Goal: Information Seeking & Learning: Find specific fact

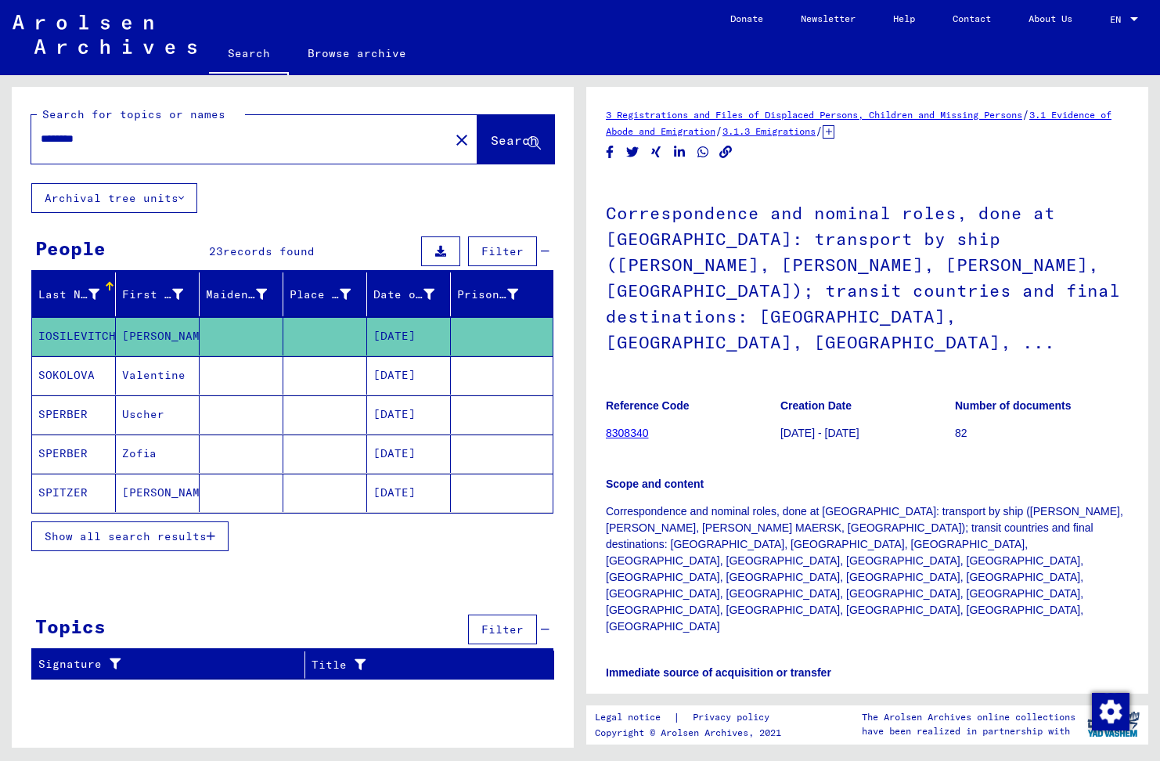
click at [161, 193] on button "Archival tree units" at bounding box center [114, 198] width 166 height 30
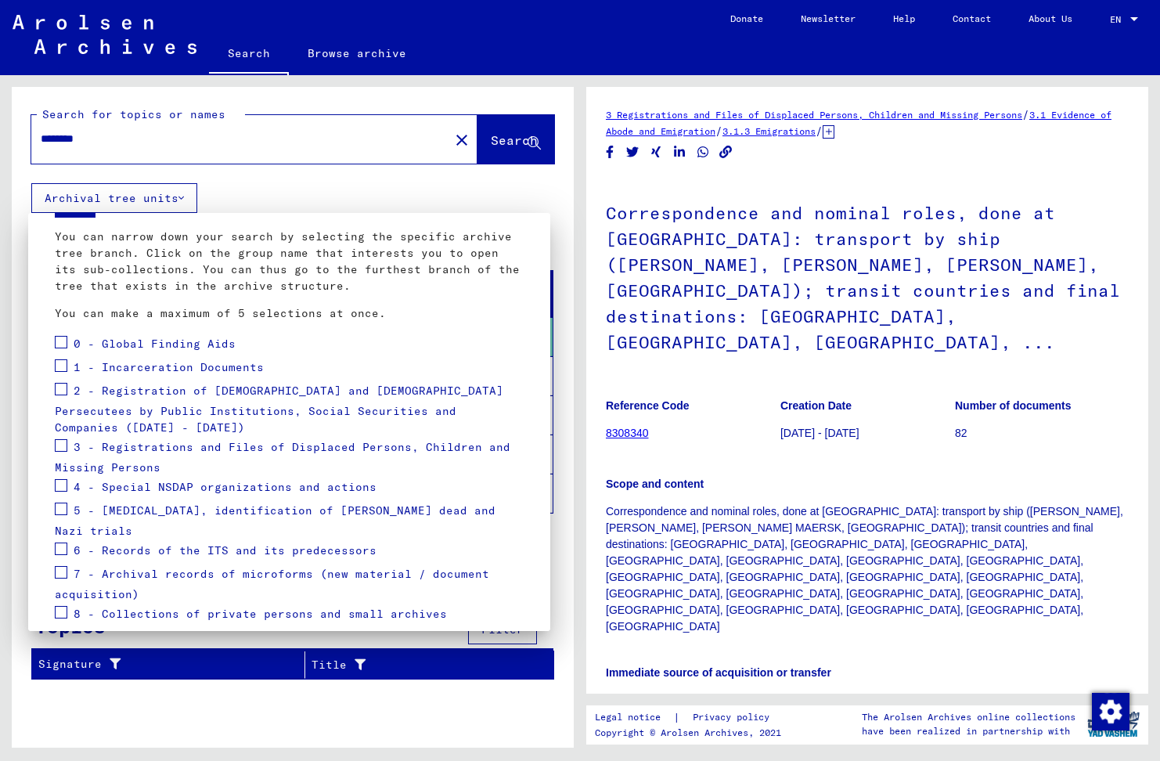
scroll to position [108, 0]
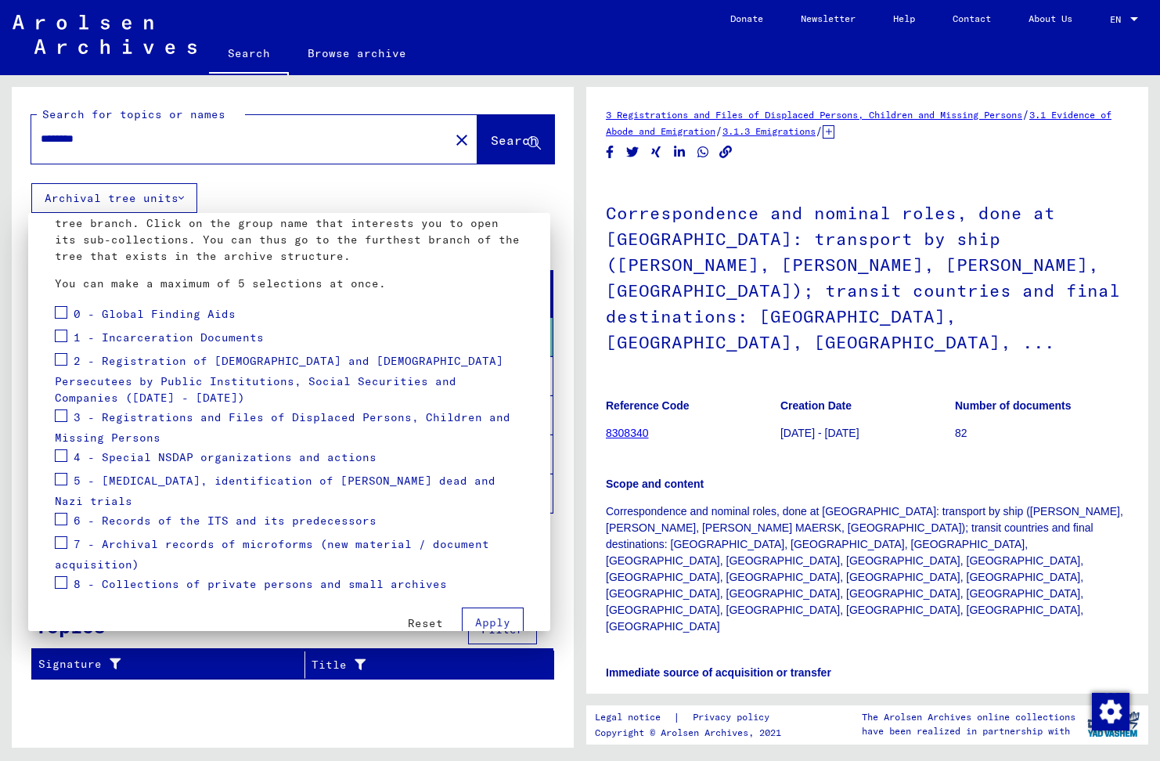
click at [254, 145] on div at bounding box center [580, 380] width 1160 height 761
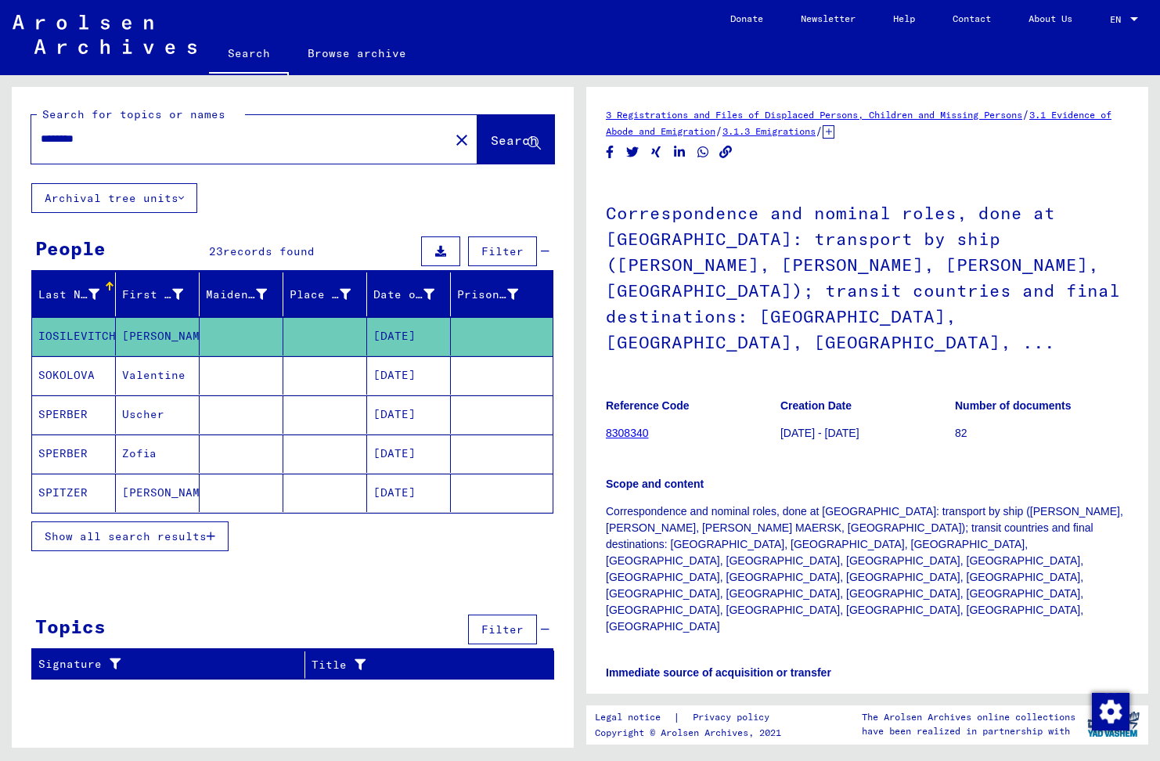
click at [78, 139] on input "********" at bounding box center [240, 139] width 399 height 16
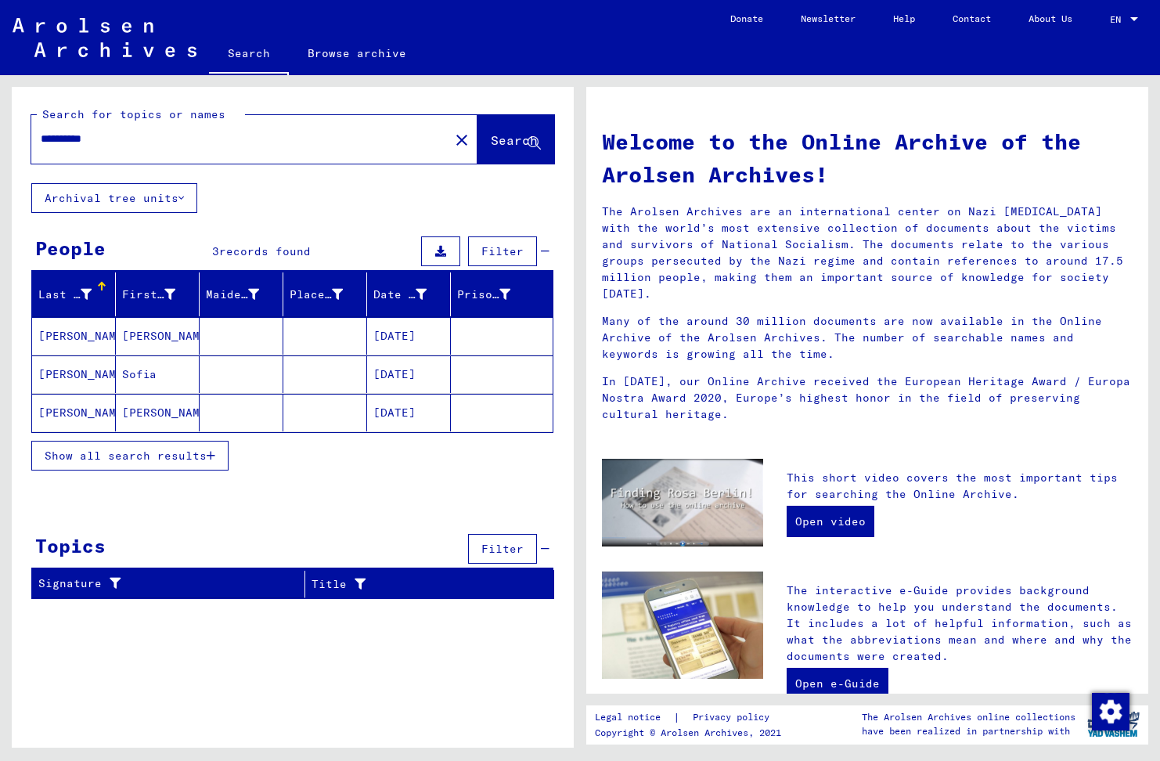
click at [113, 139] on input "**********" at bounding box center [236, 139] width 390 height 16
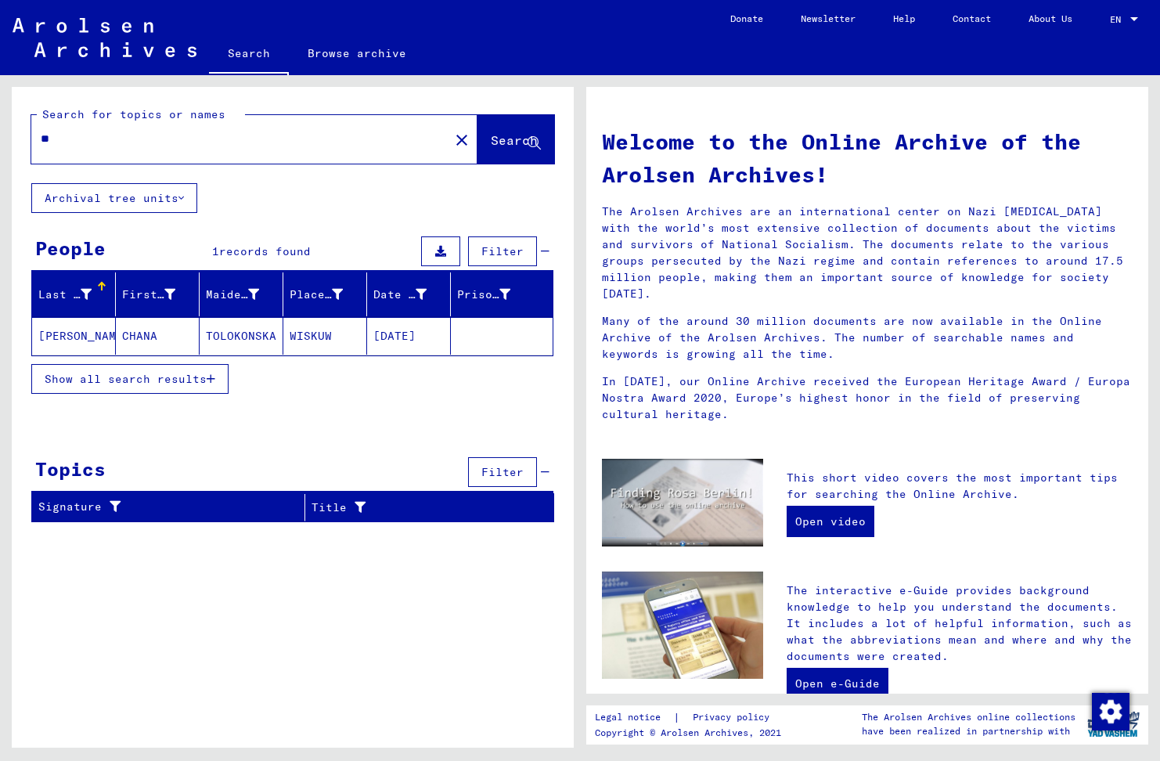
type input "*"
type input "**********"
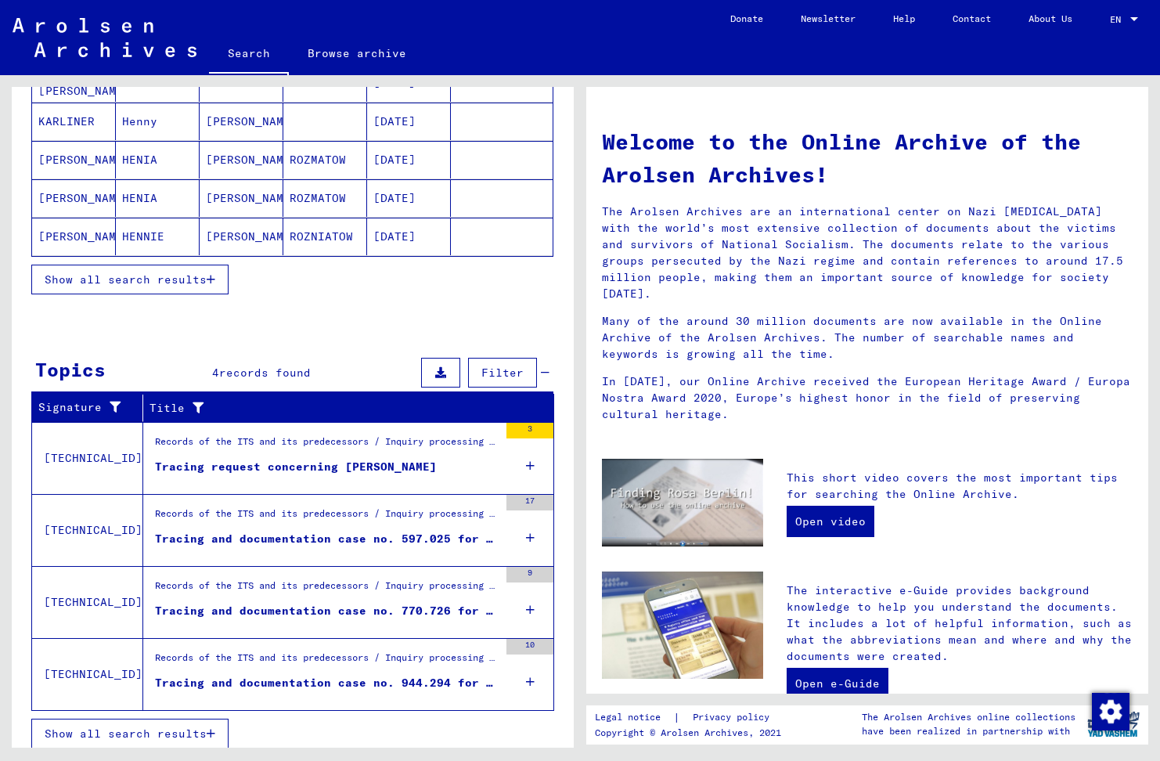
scroll to position [262, 0]
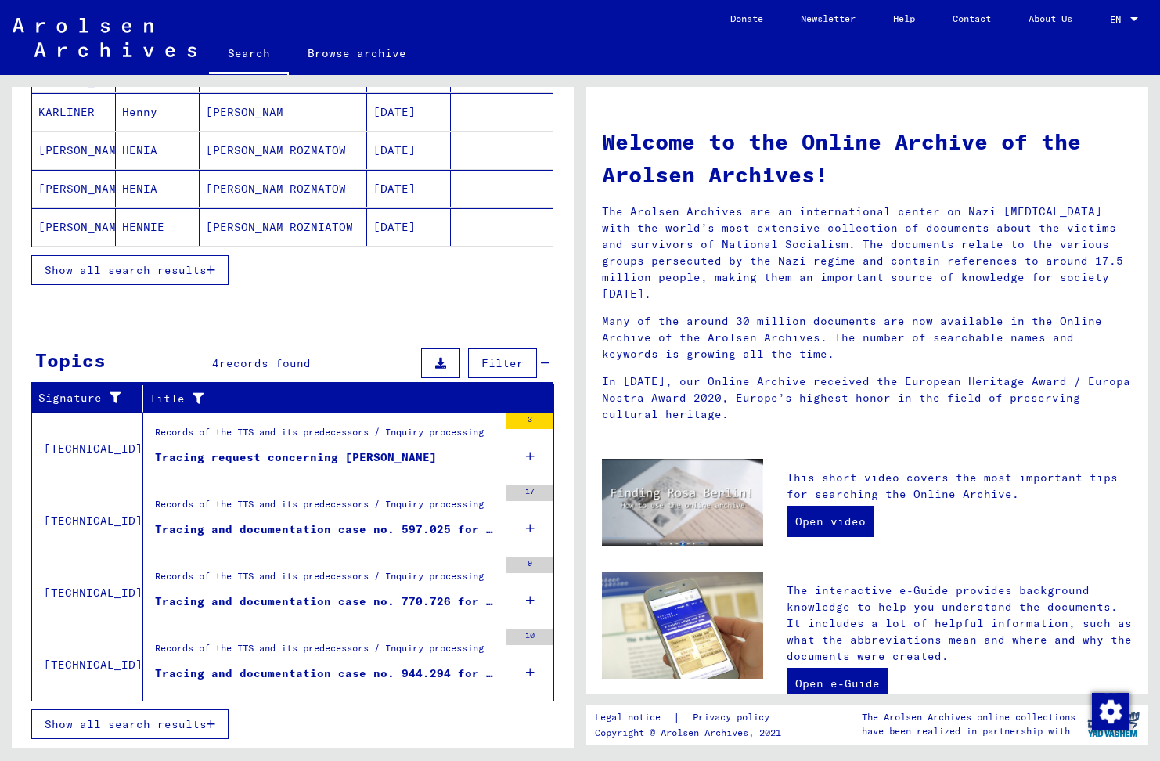
click at [526, 456] on icon at bounding box center [530, 456] width 9 height 55
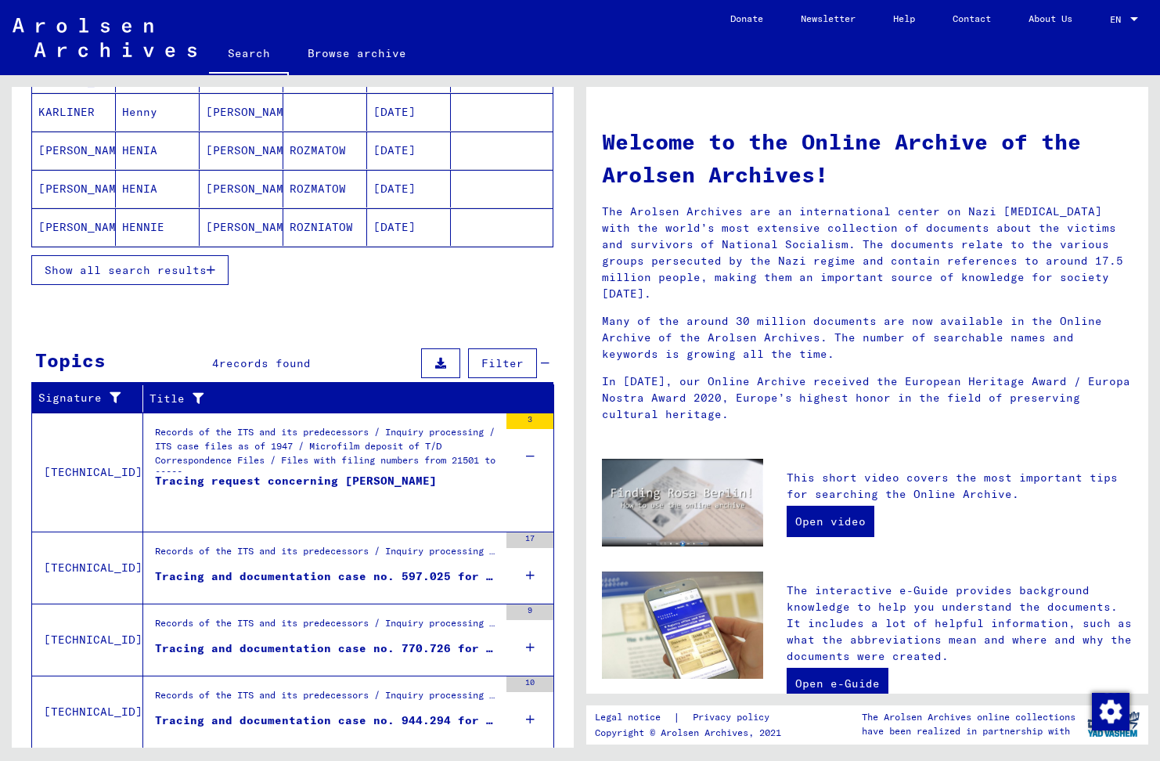
click at [303, 483] on div "Tracing request concerning [PERSON_NAME]" at bounding box center [296, 496] width 282 height 47
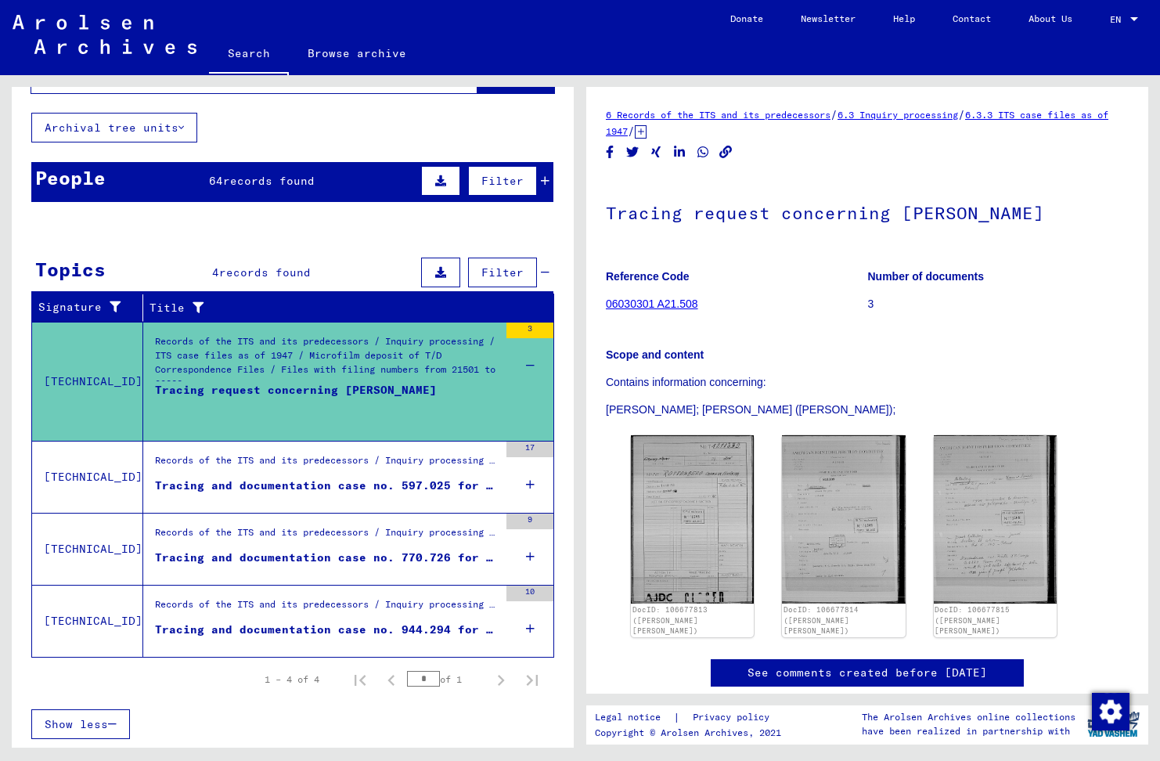
scroll to position [70, 0]
click at [688, 496] on img at bounding box center [692, 519] width 129 height 176
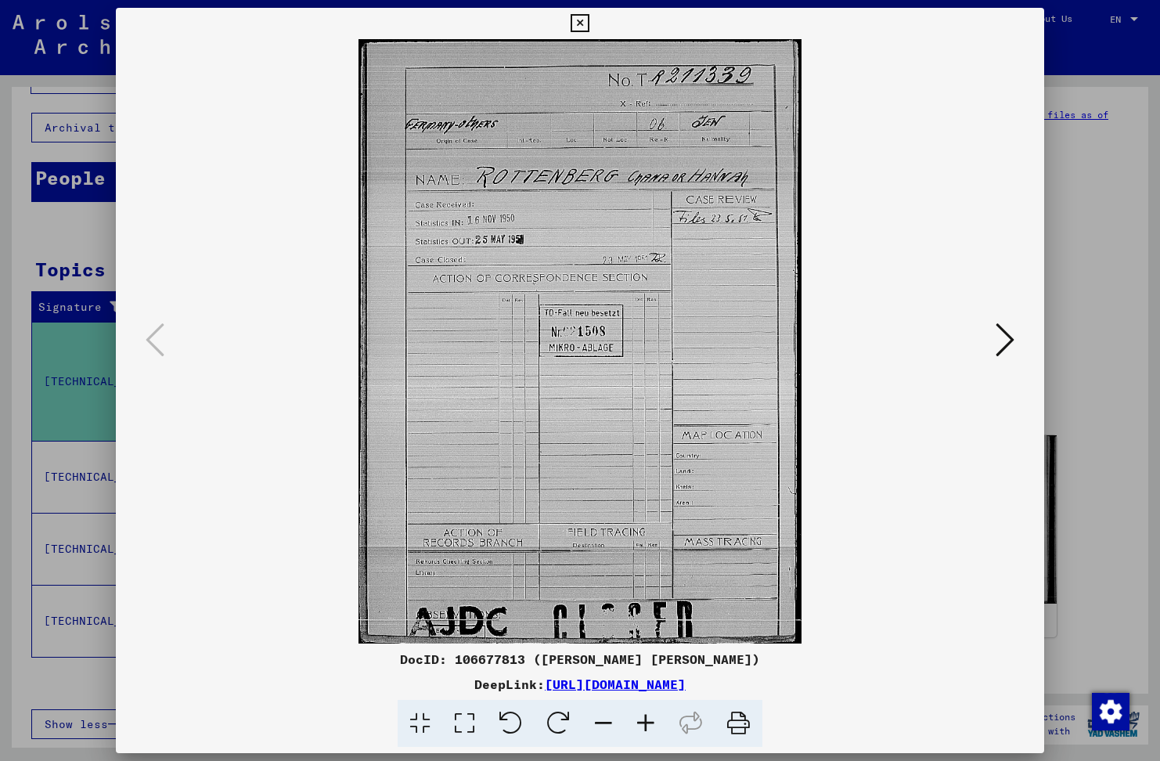
click at [1009, 338] on icon at bounding box center [1005, 340] width 19 height 38
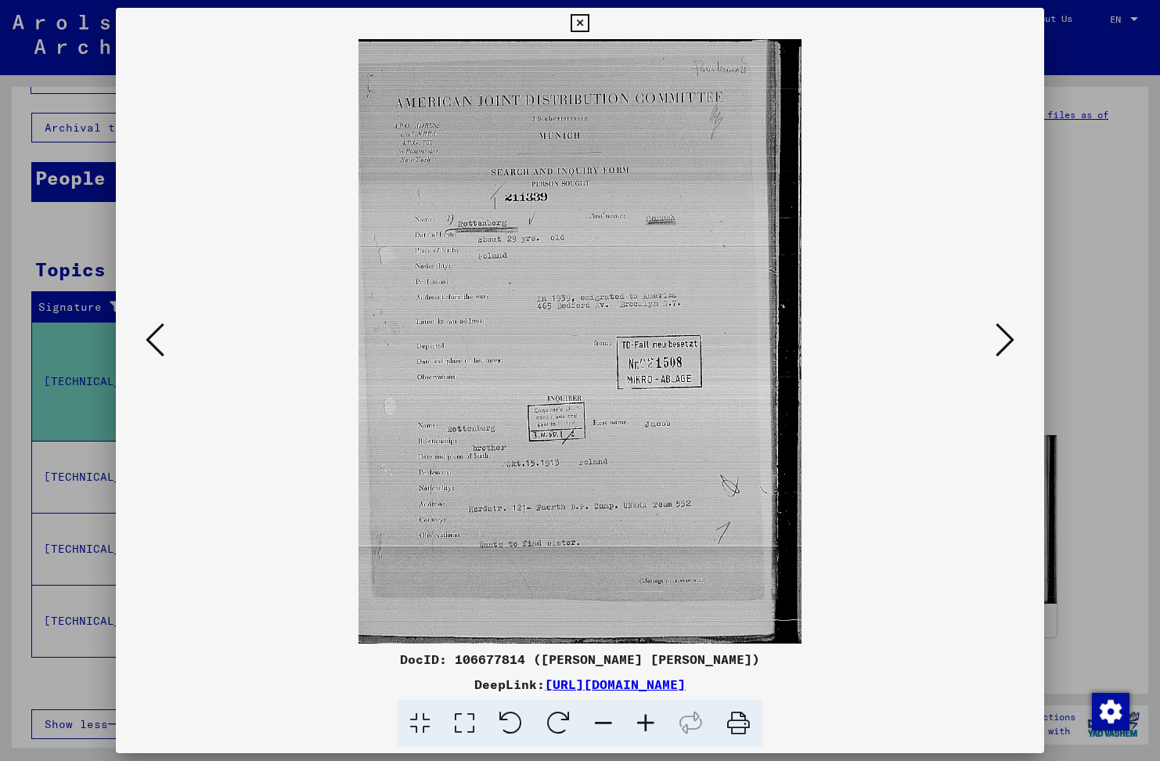
click at [650, 725] on icon at bounding box center [646, 724] width 42 height 48
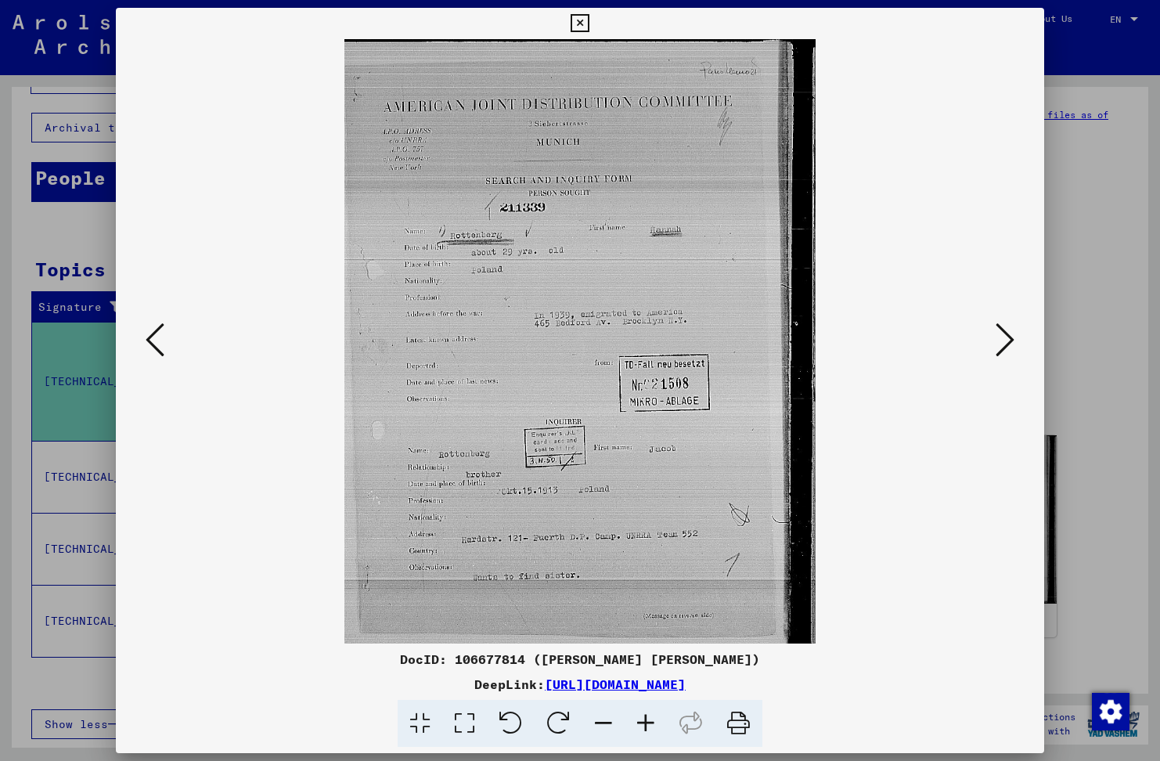
click at [650, 725] on icon at bounding box center [646, 724] width 42 height 48
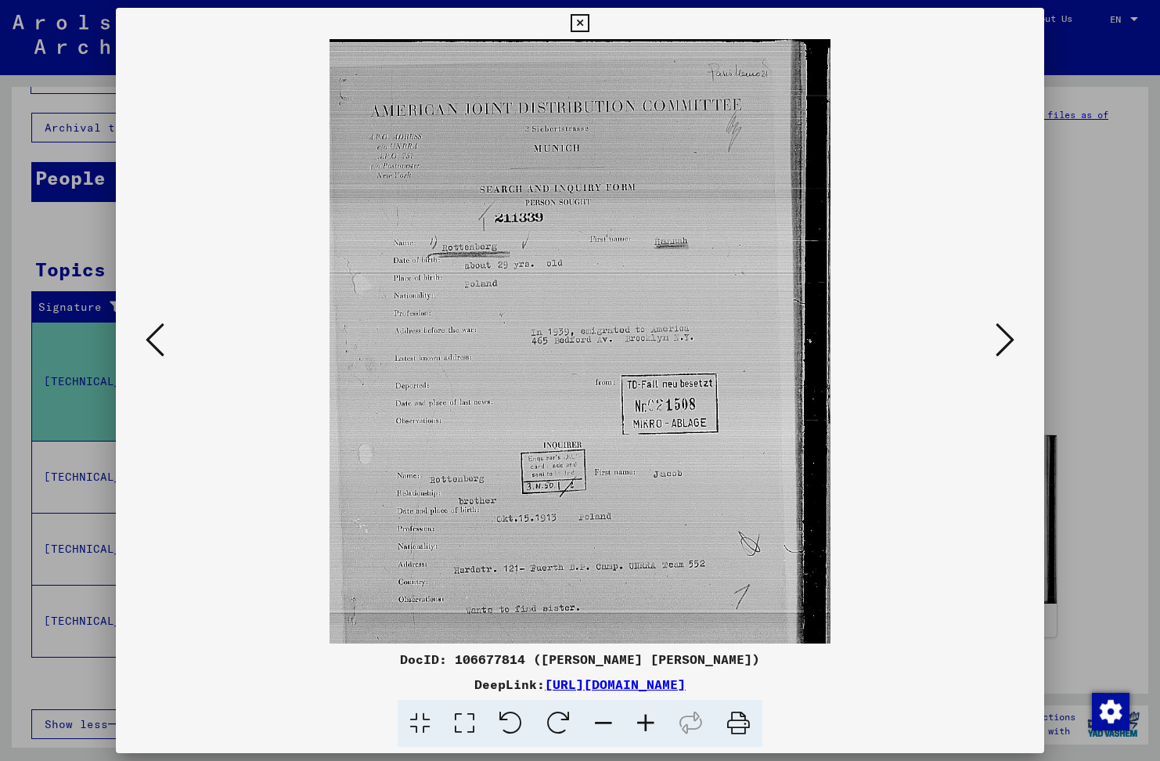
click at [650, 725] on icon at bounding box center [646, 724] width 42 height 48
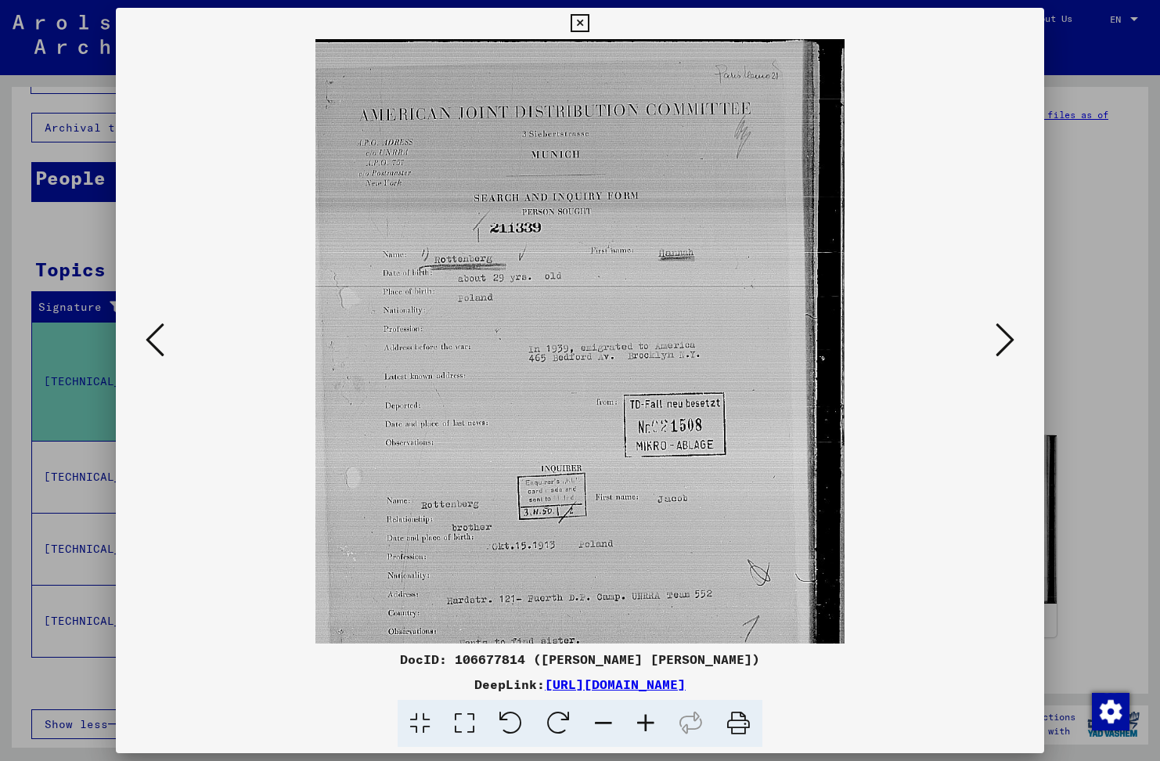
click at [650, 725] on icon at bounding box center [646, 724] width 42 height 48
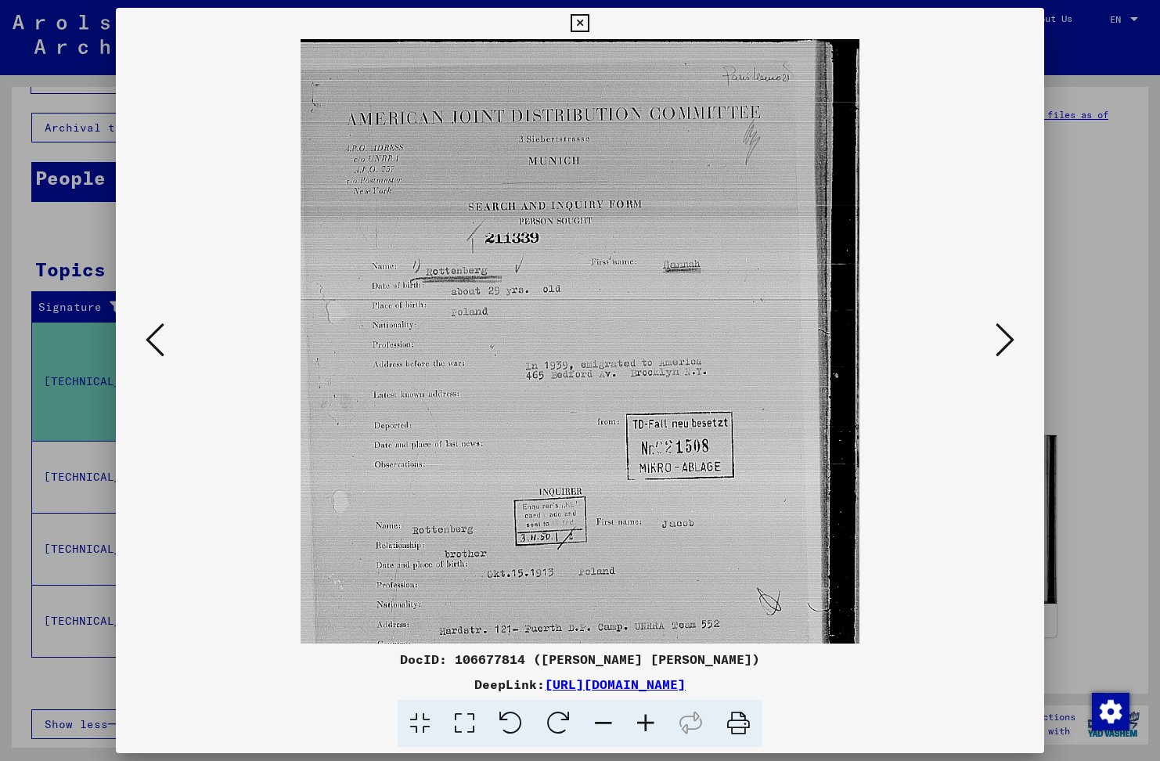
click at [650, 725] on icon at bounding box center [646, 724] width 42 height 48
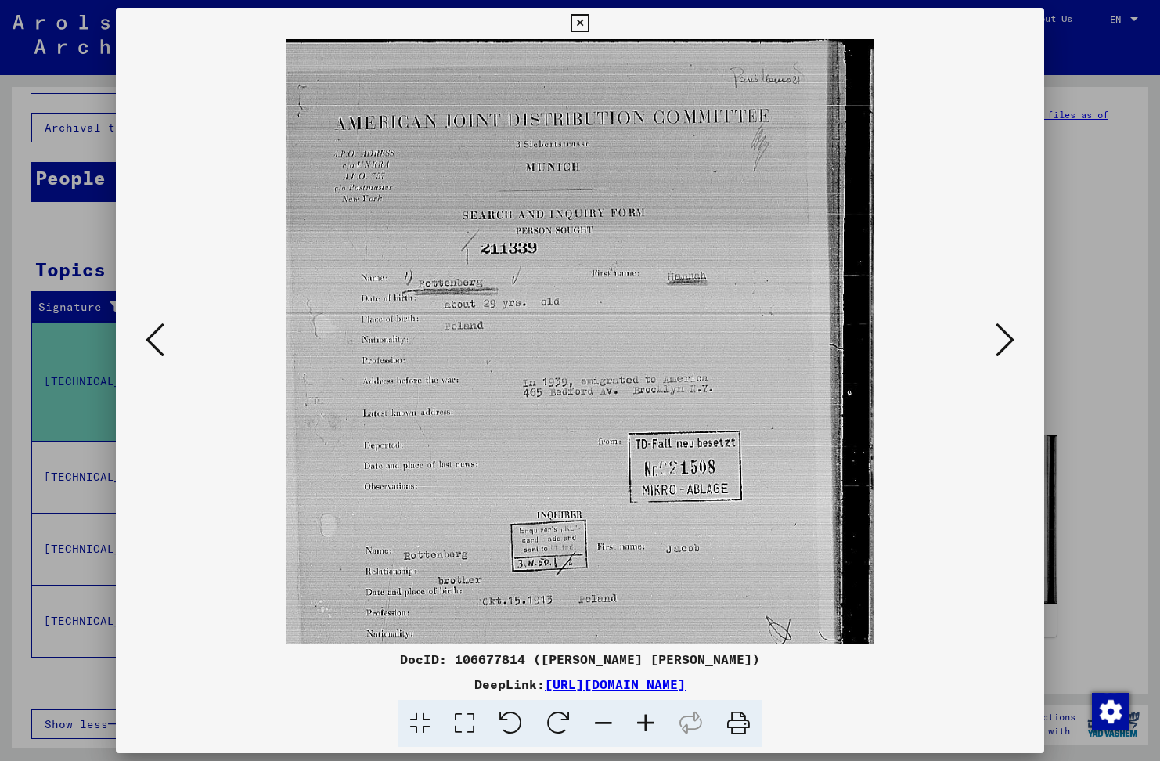
click at [650, 725] on icon at bounding box center [646, 724] width 42 height 48
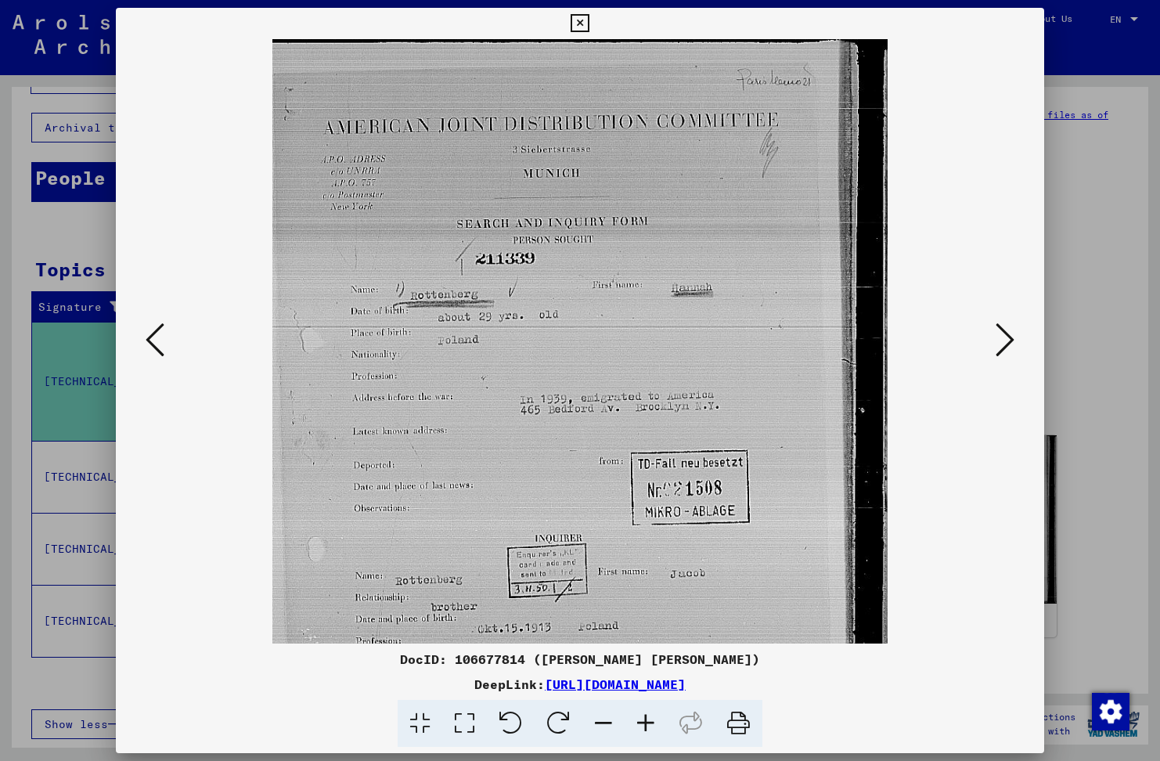
click at [650, 725] on icon at bounding box center [646, 724] width 42 height 48
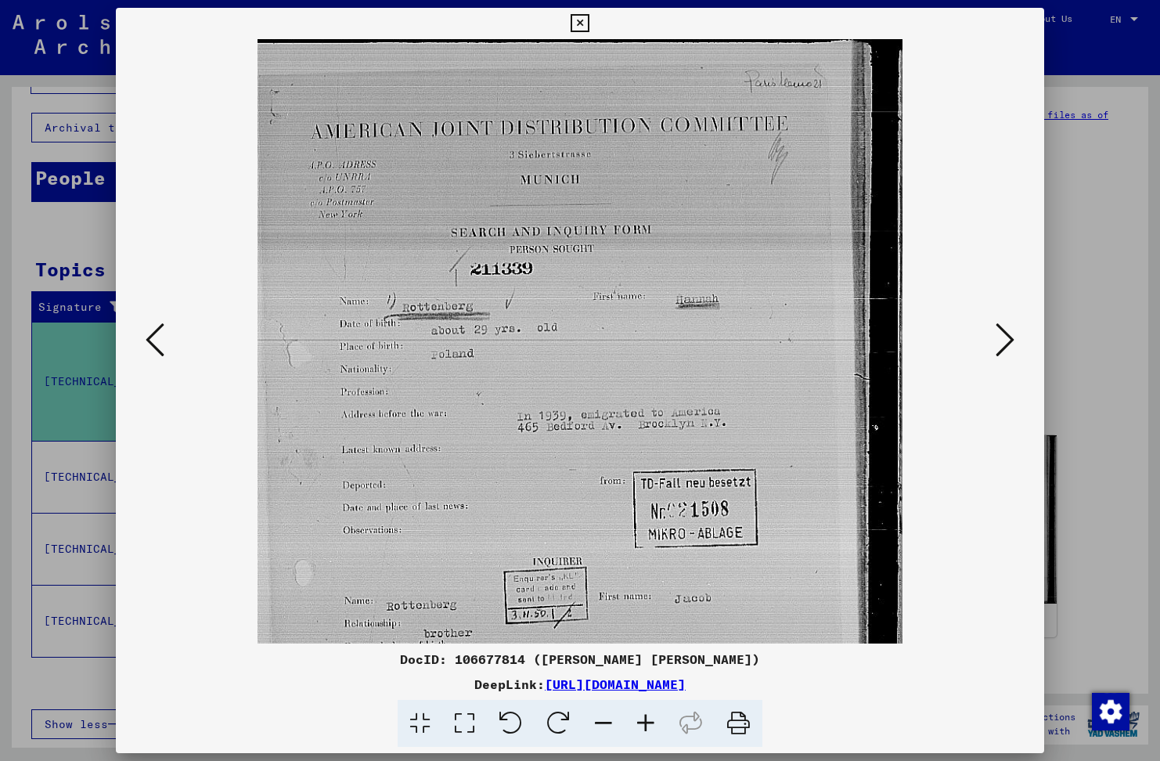
click at [650, 725] on icon at bounding box center [646, 724] width 42 height 48
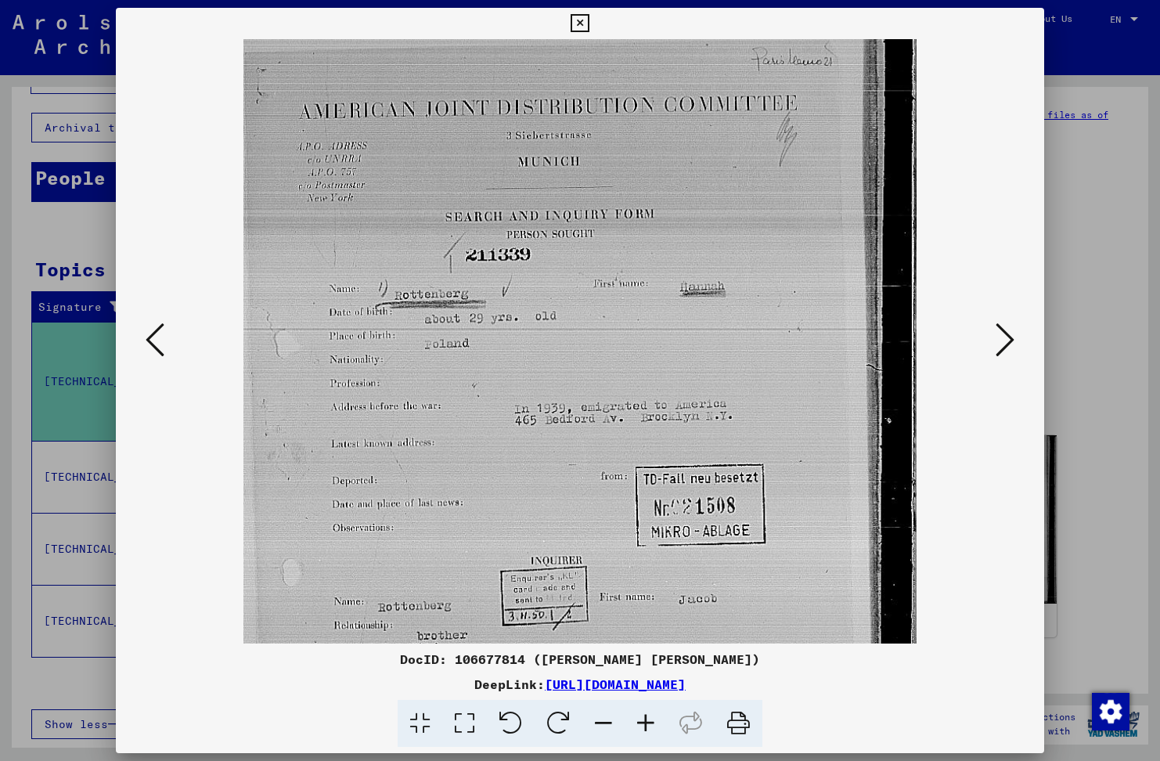
scroll to position [0, 0]
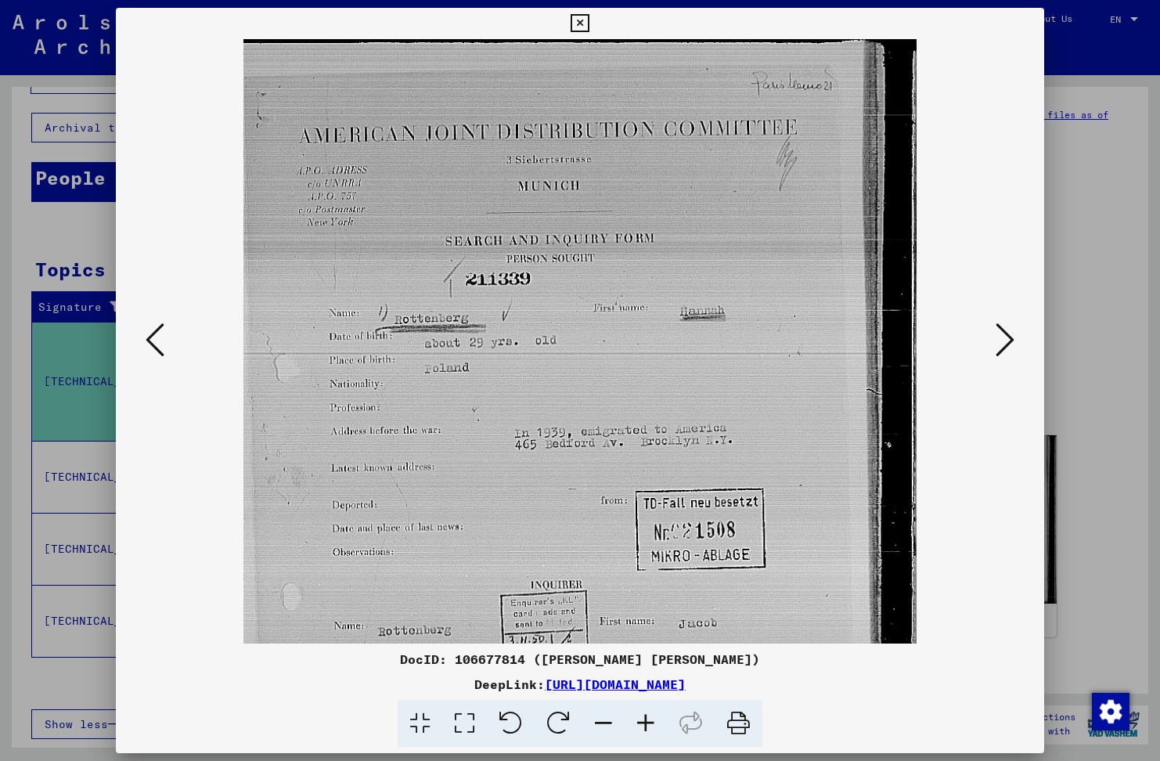
drag, startPoint x: 533, startPoint y: 503, endPoint x: 723, endPoint y: 628, distance: 227.1
click at [731, 689] on div "DocID: 106677814 ([PERSON_NAME] [PERSON_NAME]) DeepLink: [URL][DOMAIN_NAME]" at bounding box center [580, 378] width 929 height 740
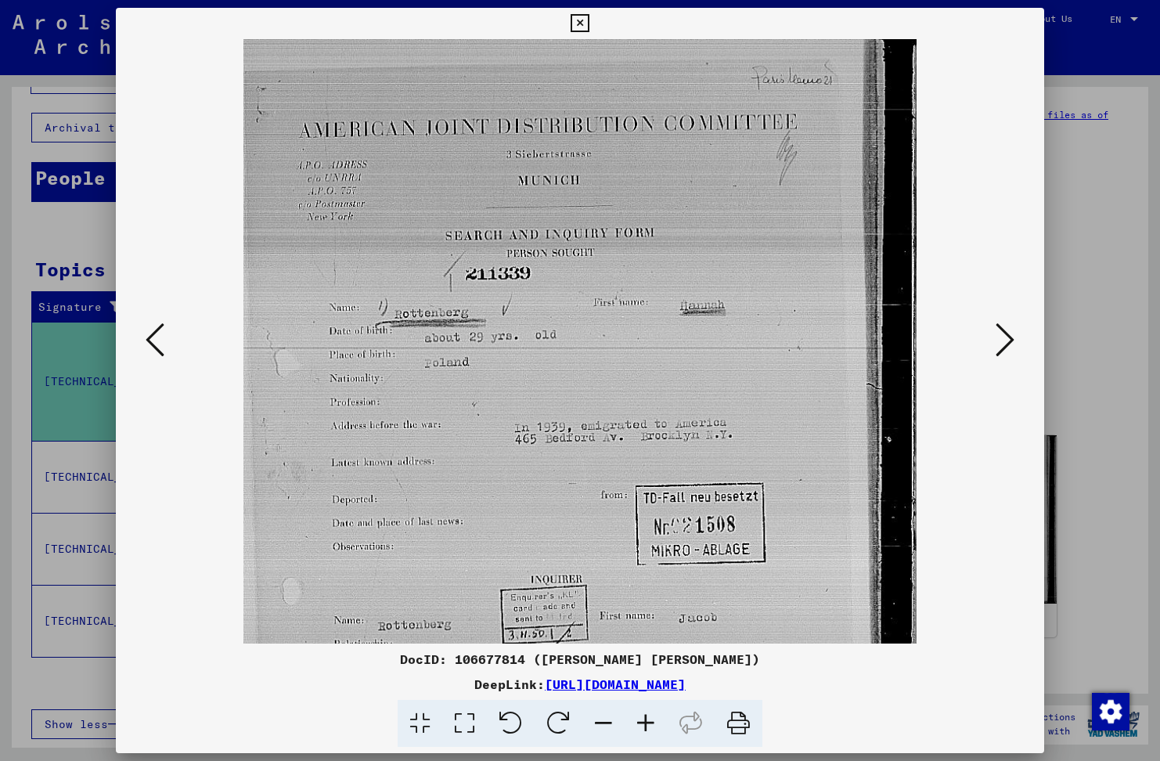
click at [577, 26] on icon at bounding box center [580, 23] width 18 height 19
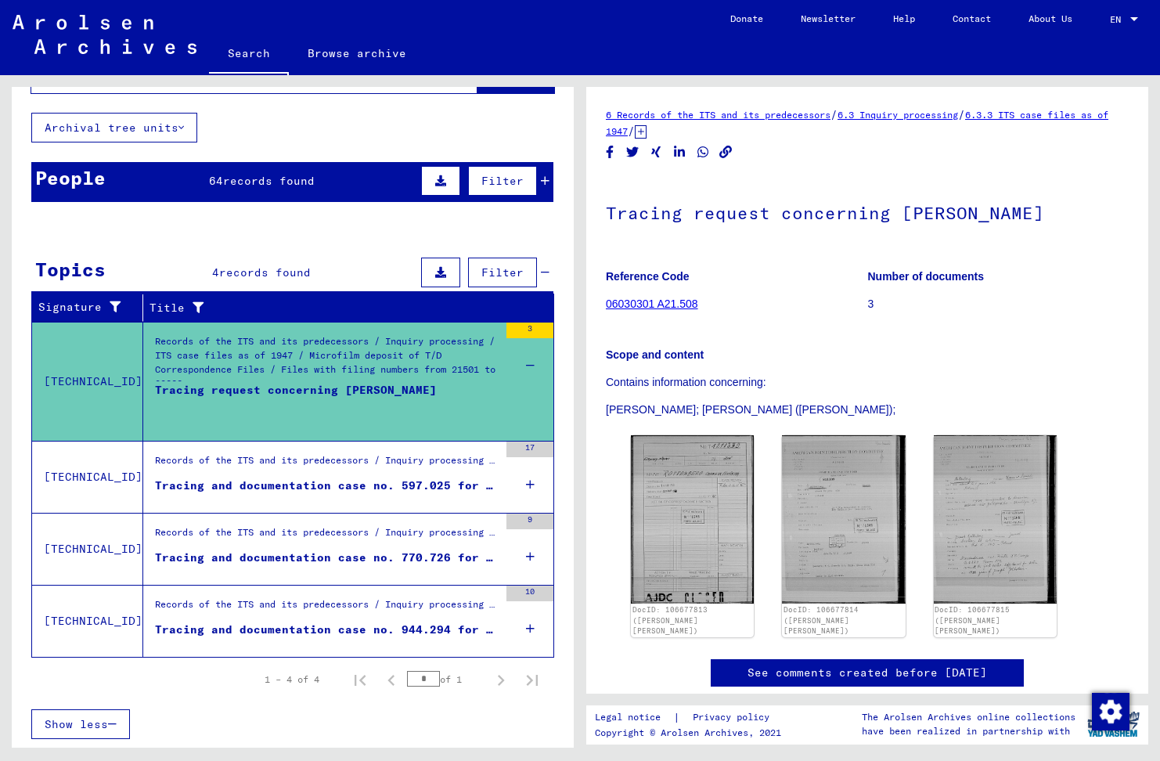
click at [322, 471] on div "Records of the ITS and its predecessors / Inquiry processing / ITS case files a…" at bounding box center [327, 464] width 344 height 22
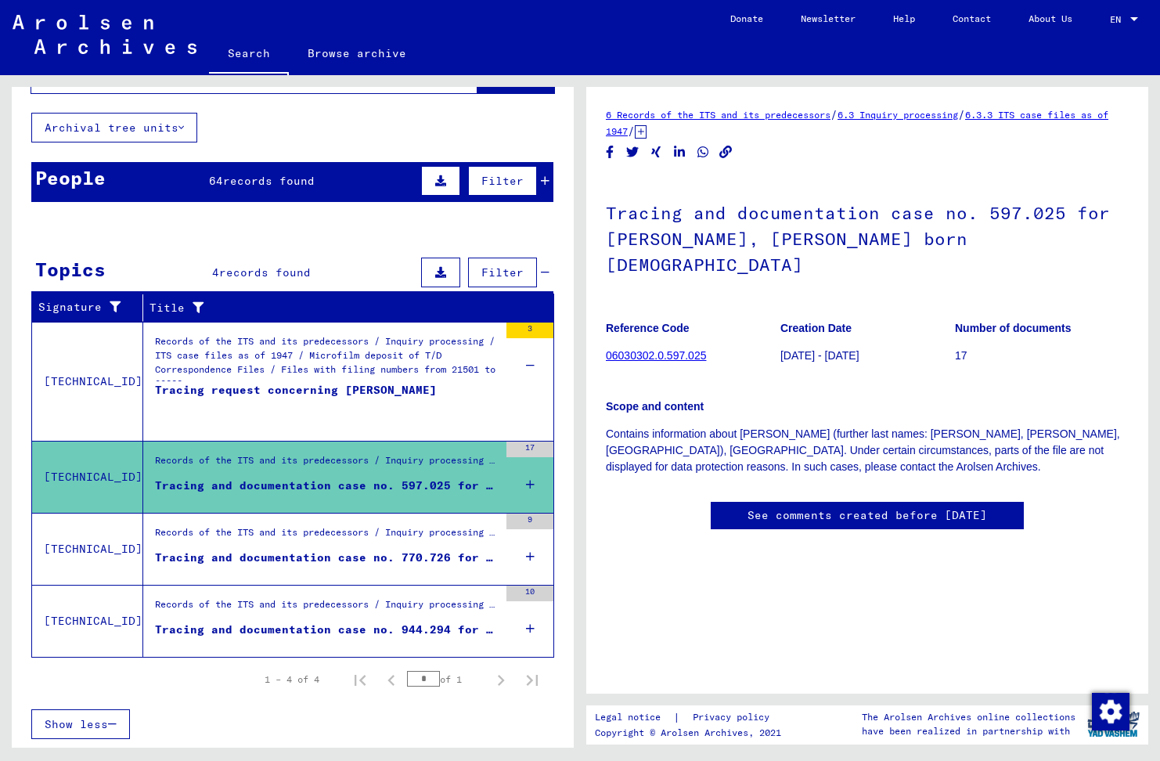
click at [341, 544] on div "Records of the ITS and its predecessors / Inquiry processing / ITS case files a…" at bounding box center [327, 536] width 344 height 22
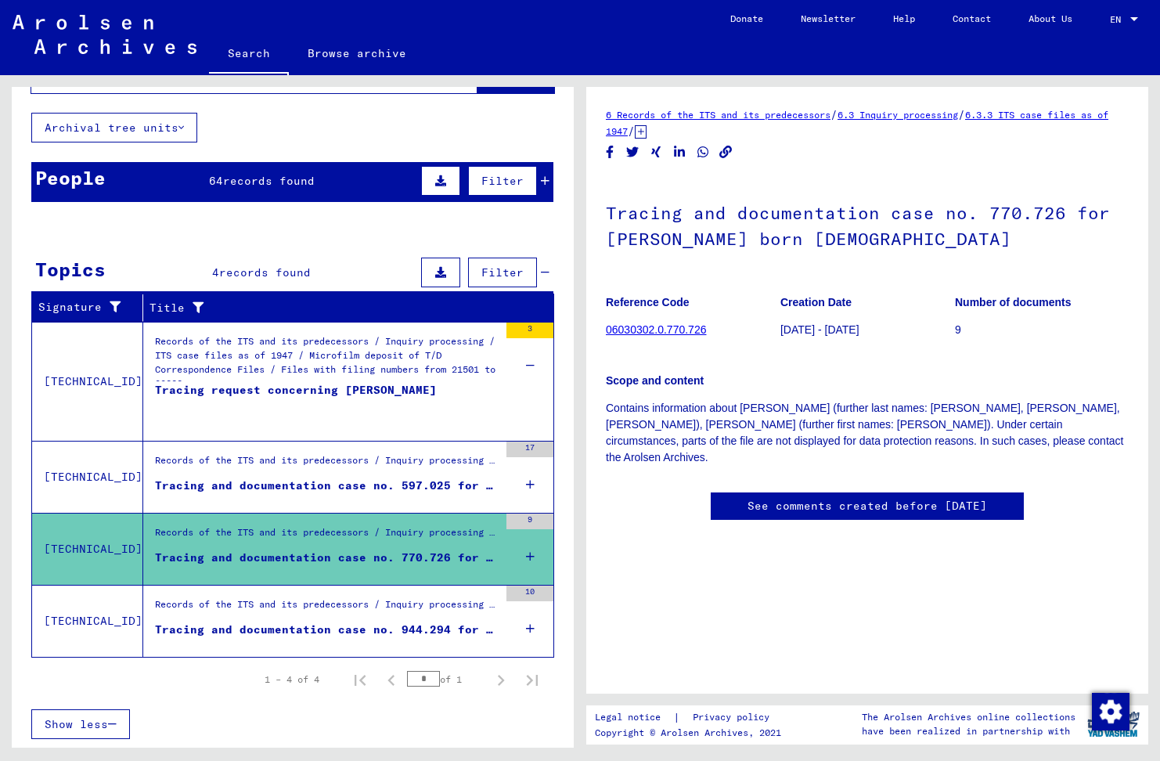
click at [296, 613] on div "Records of the ITS and its predecessors / Inquiry processing / ITS case files a…" at bounding box center [327, 608] width 344 height 22
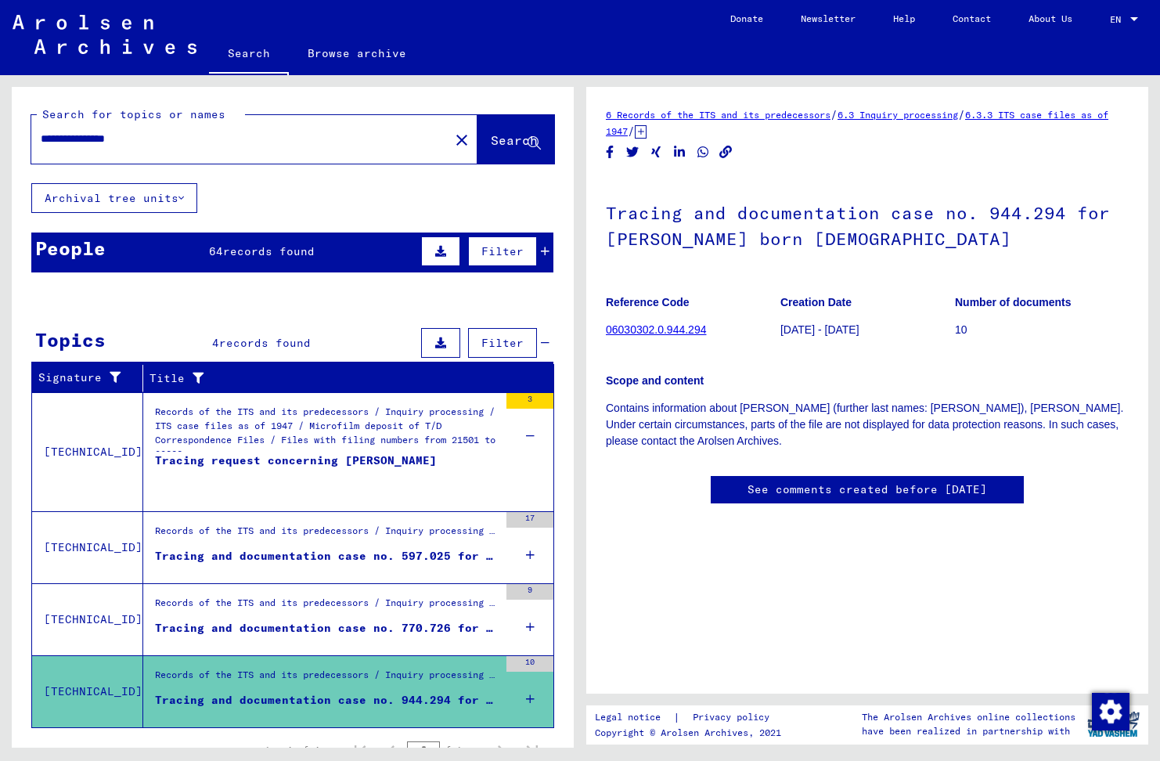
click at [357, 251] on div "People 64 records found Filter" at bounding box center [292, 253] width 522 height 40
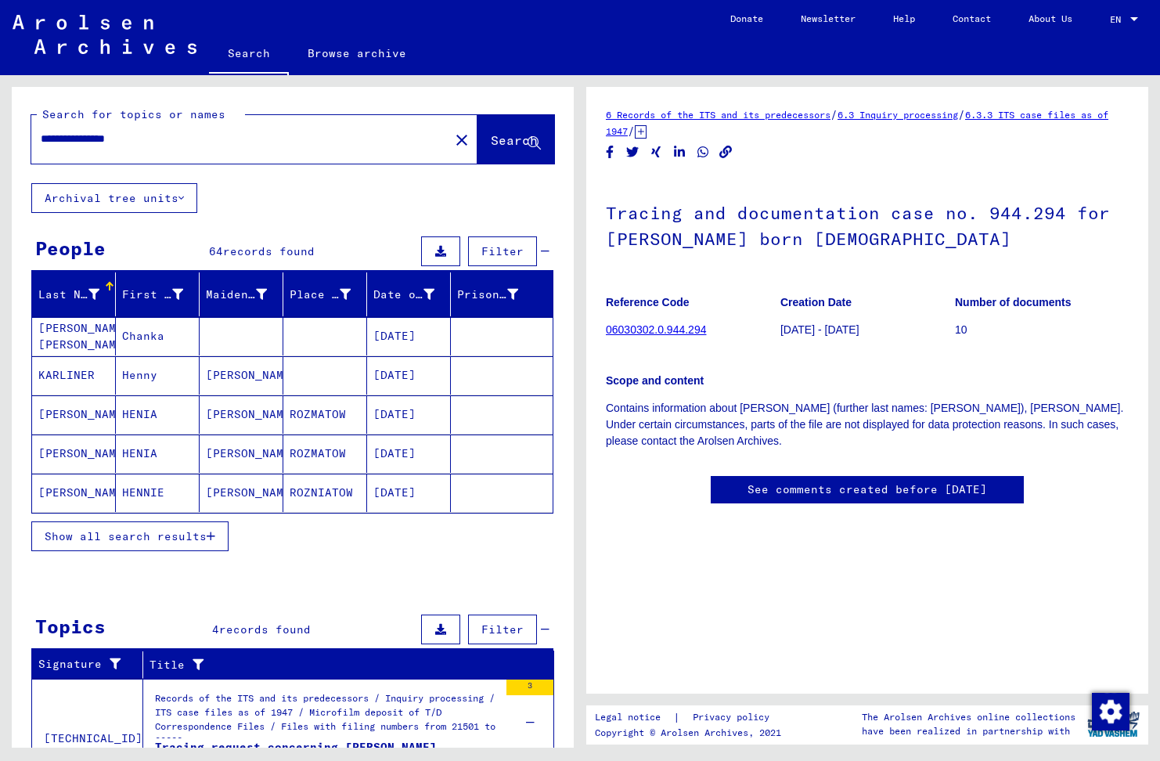
click at [501, 250] on span "Filter" at bounding box center [503, 251] width 42 height 14
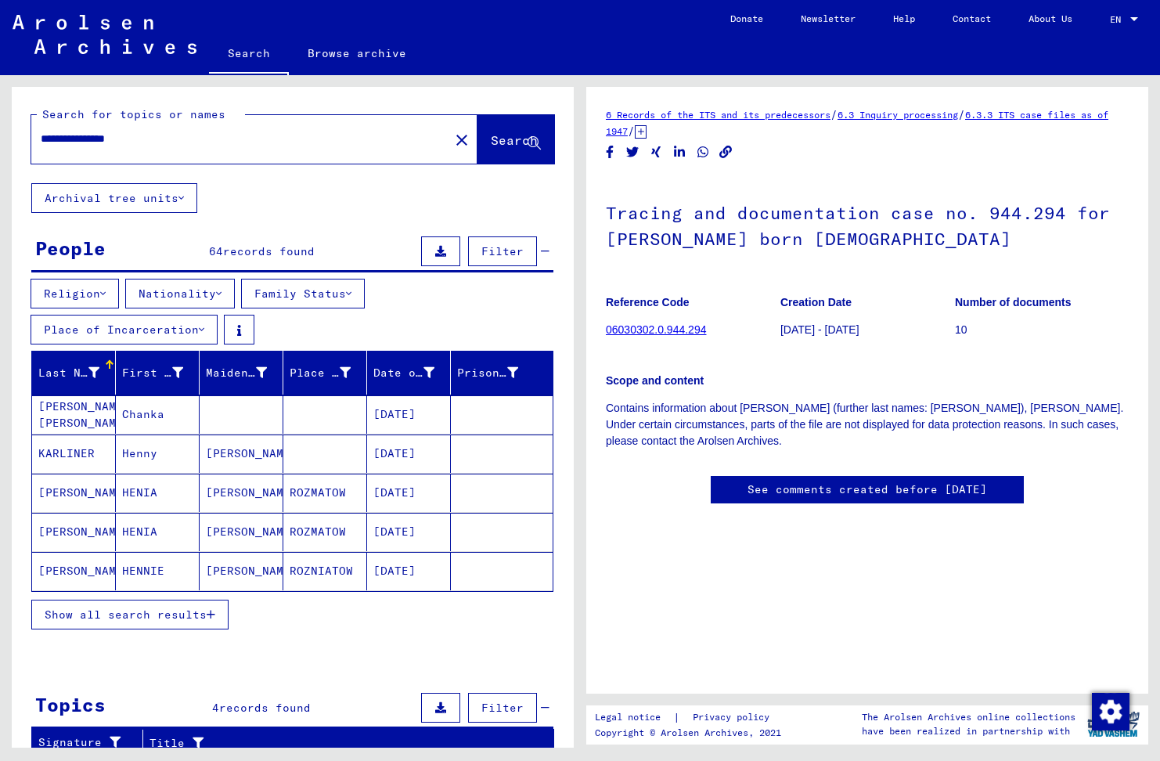
click at [92, 373] on icon at bounding box center [93, 372] width 11 height 11
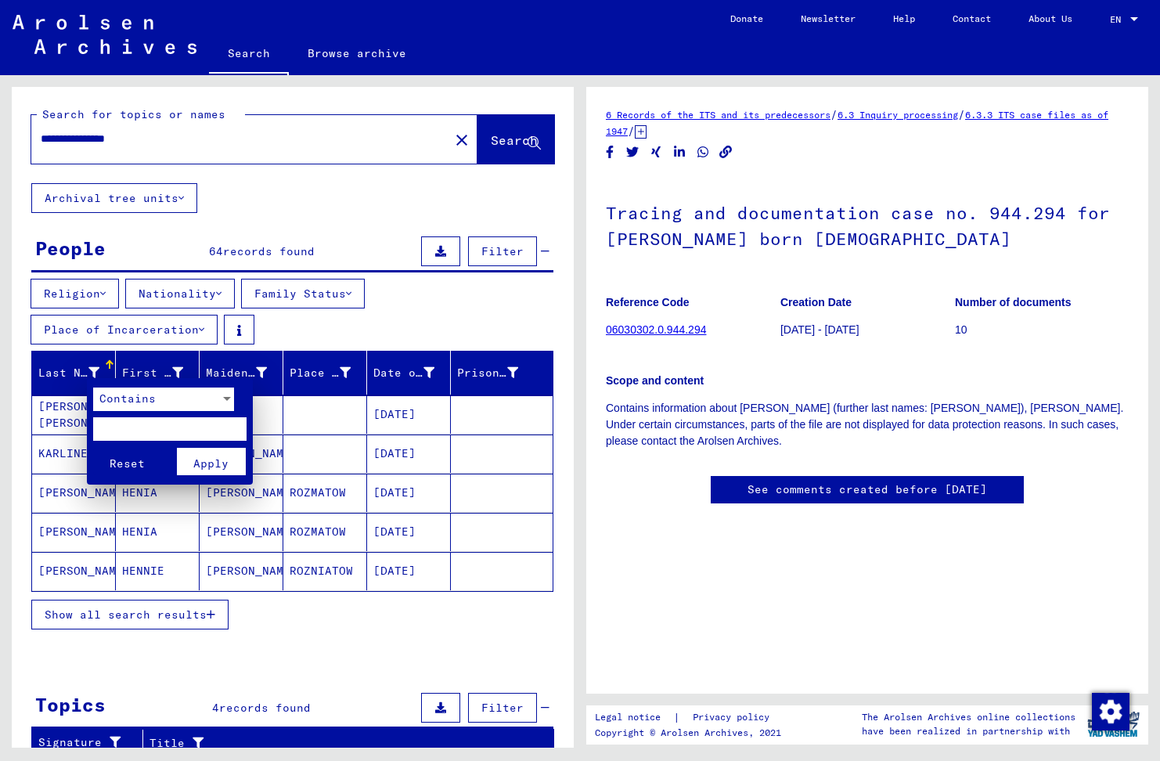
click at [153, 427] on input "text" at bounding box center [169, 428] width 153 height 23
type input "**********"
click at [206, 453] on button "Apply" at bounding box center [211, 461] width 69 height 27
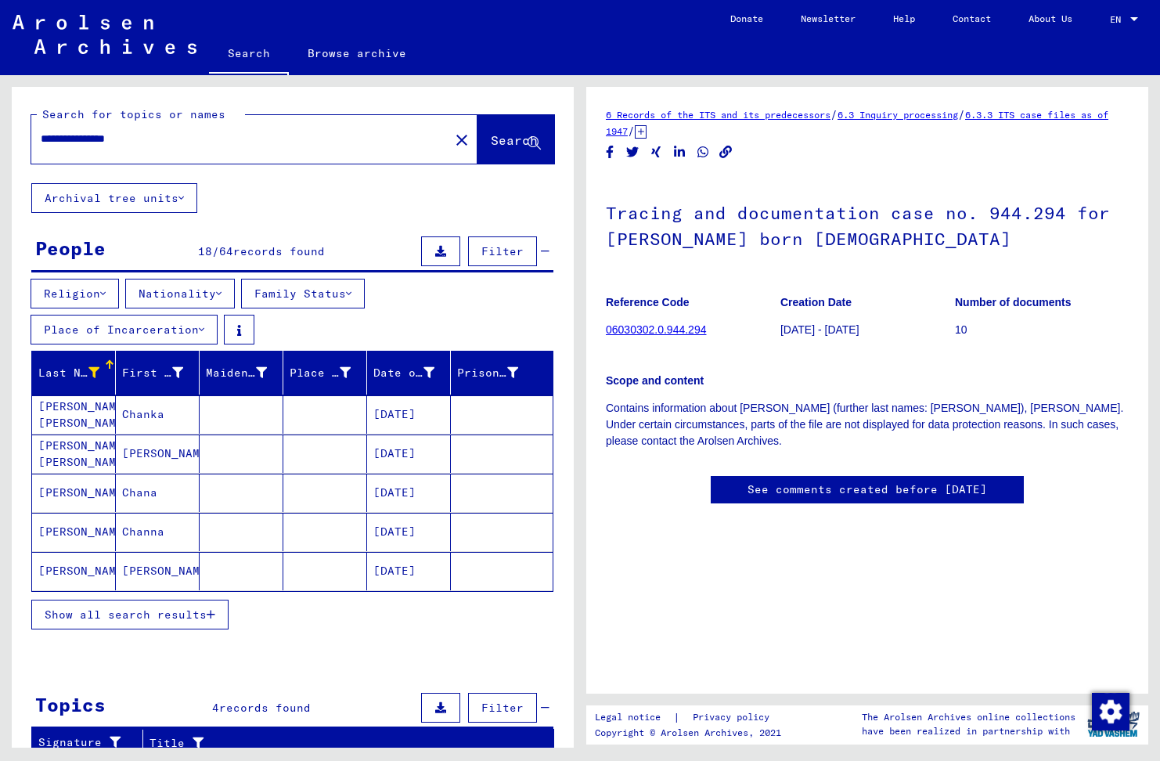
click at [74, 525] on mat-cell "[PERSON_NAME]" at bounding box center [74, 532] width 84 height 38
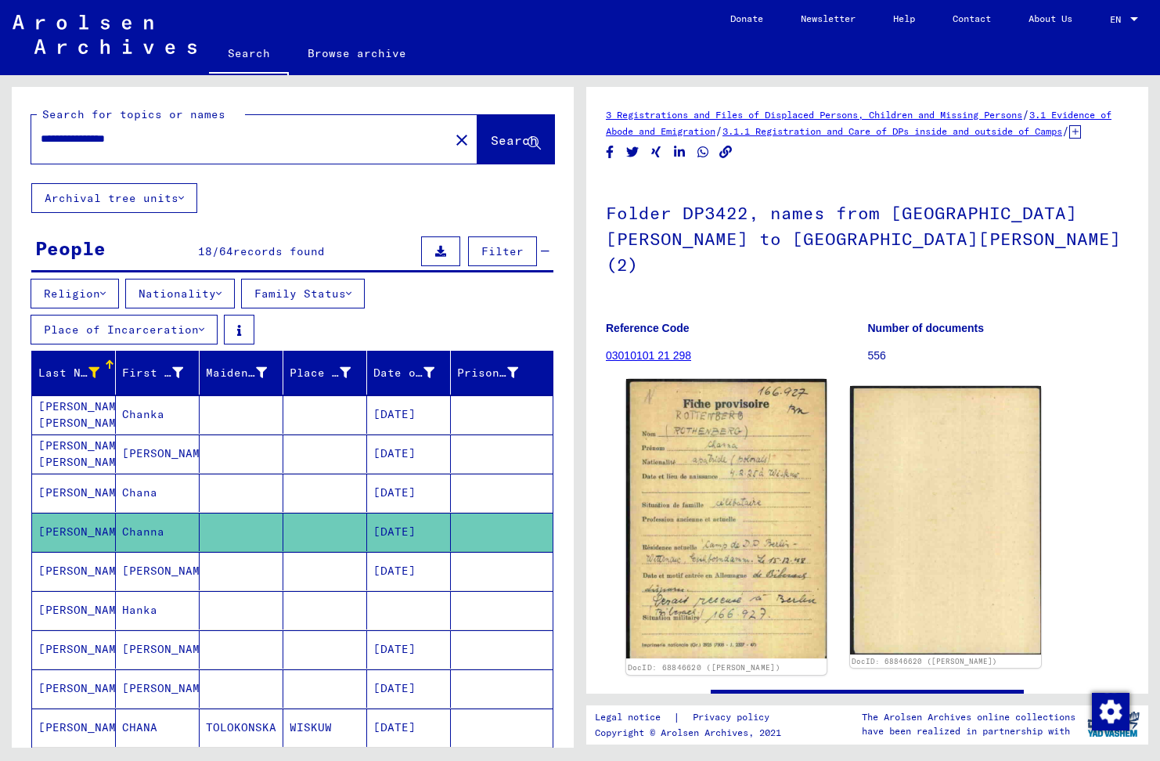
click at [699, 510] on img at bounding box center [726, 519] width 200 height 280
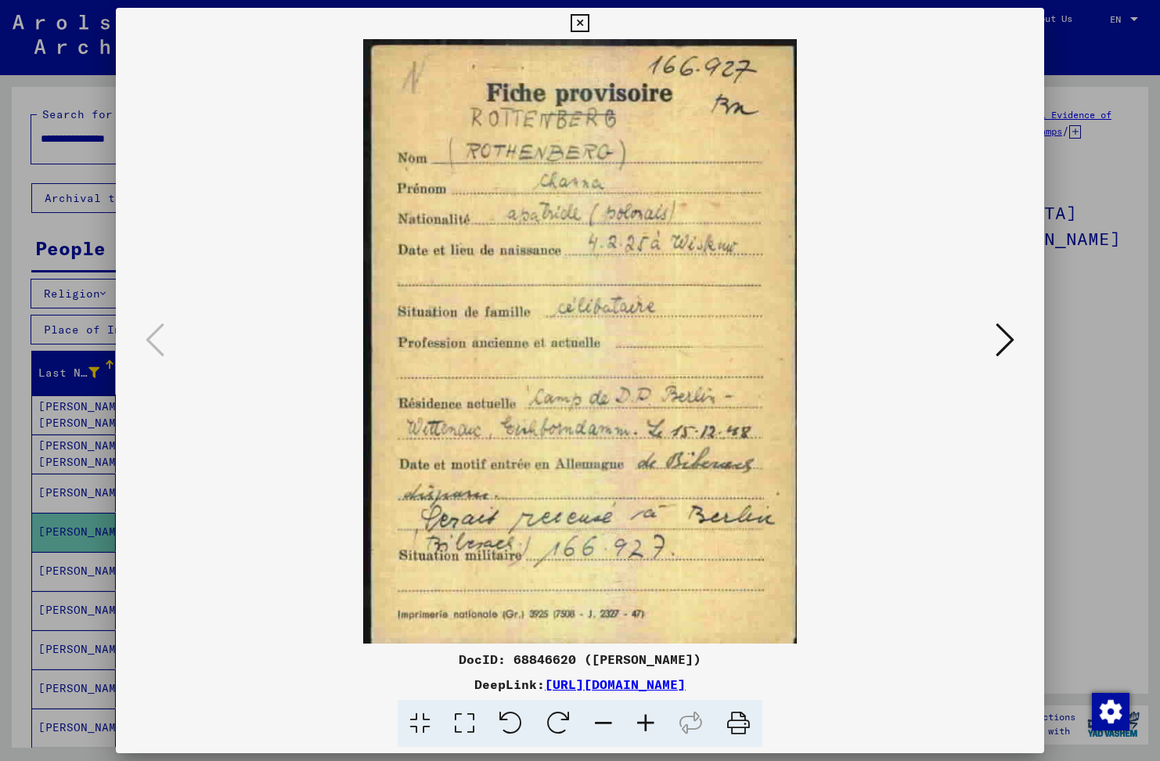
click at [1009, 343] on icon at bounding box center [1005, 340] width 19 height 38
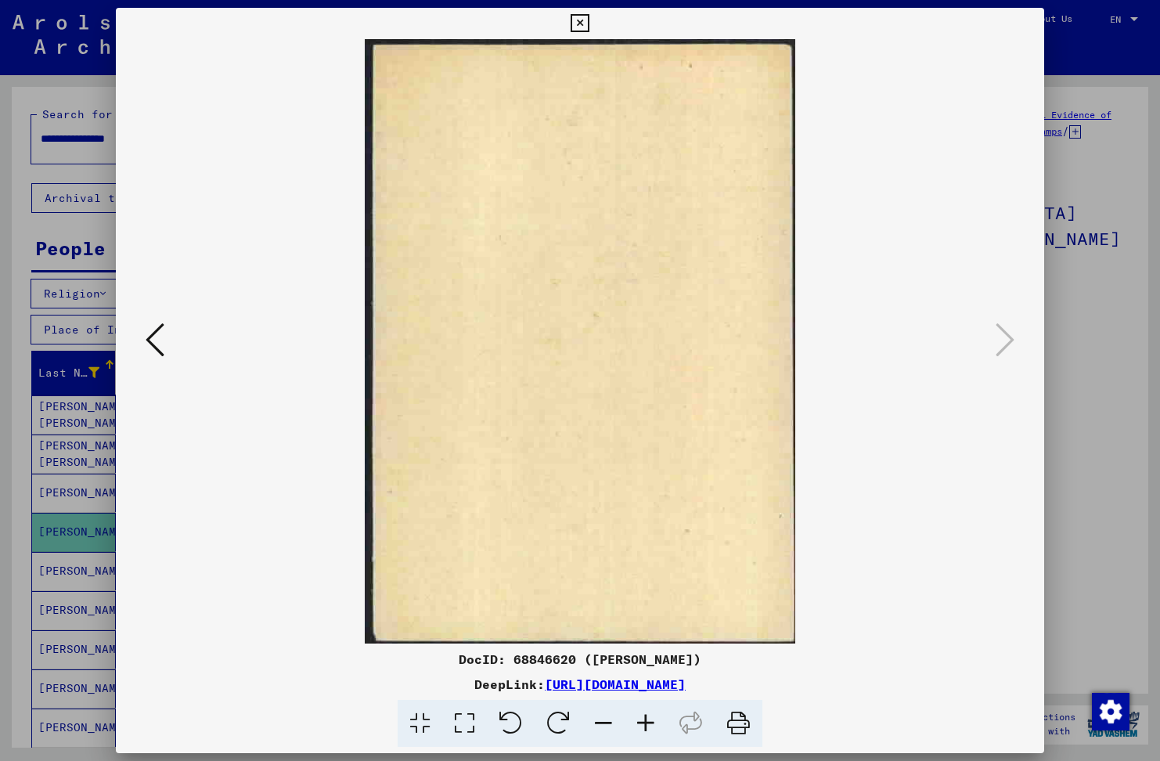
click at [152, 337] on icon at bounding box center [155, 340] width 19 height 38
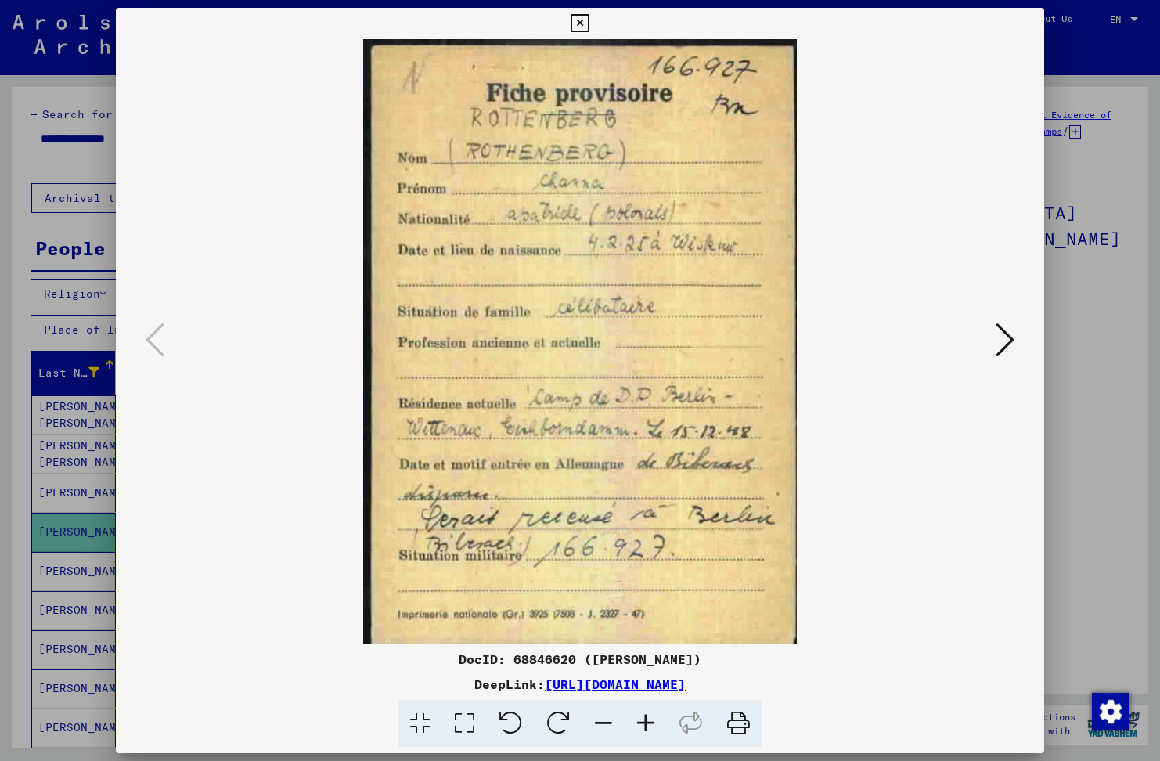
click at [582, 24] on icon at bounding box center [580, 23] width 18 height 19
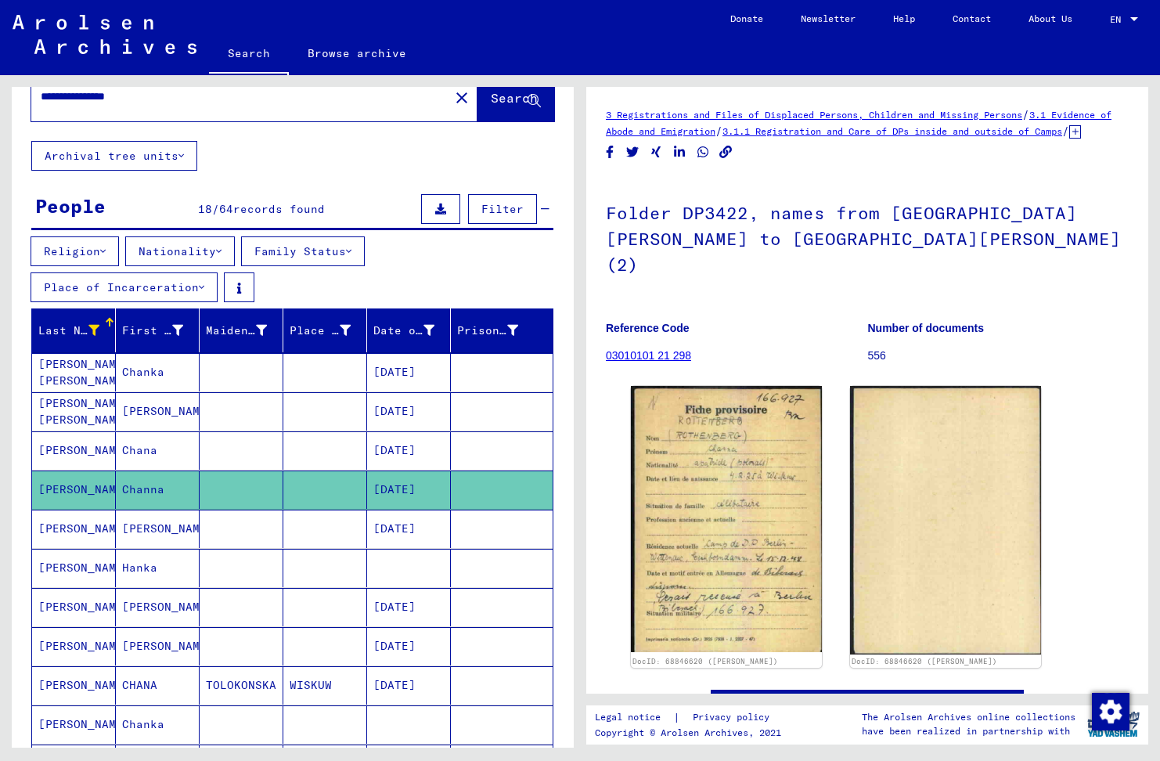
scroll to position [78, 0]
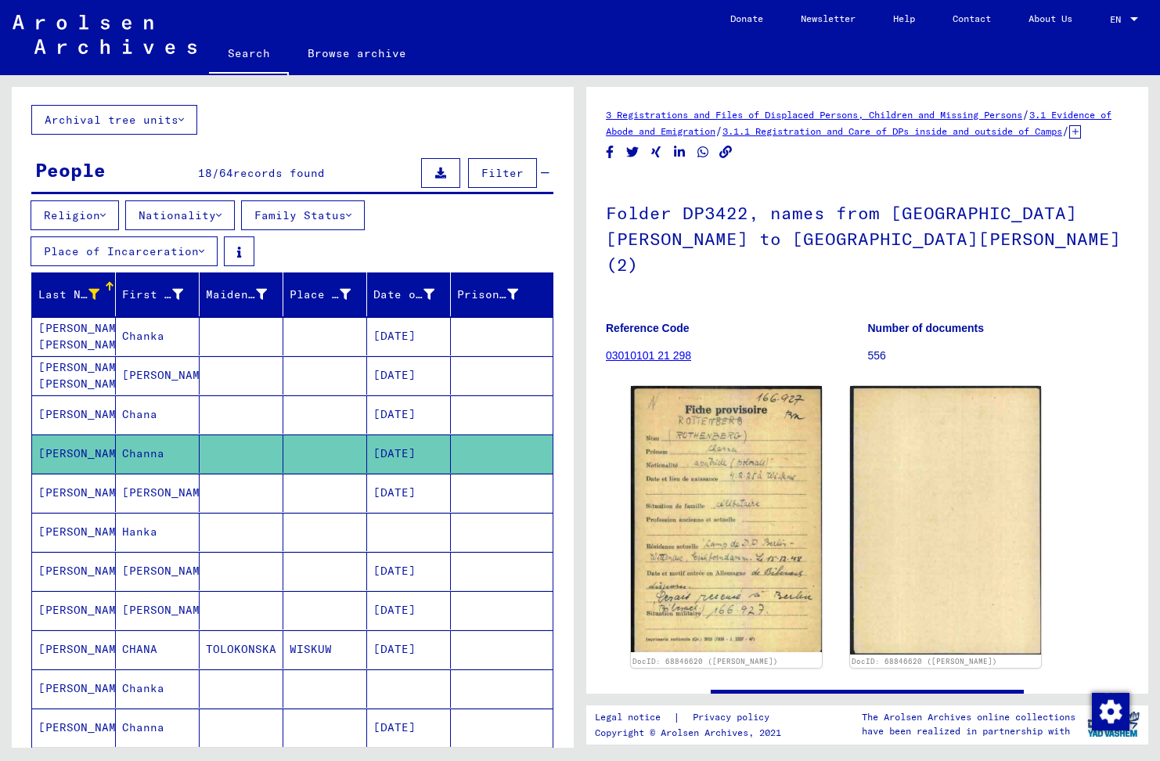
click at [92, 650] on mat-cell "[PERSON_NAME]" at bounding box center [74, 649] width 84 height 38
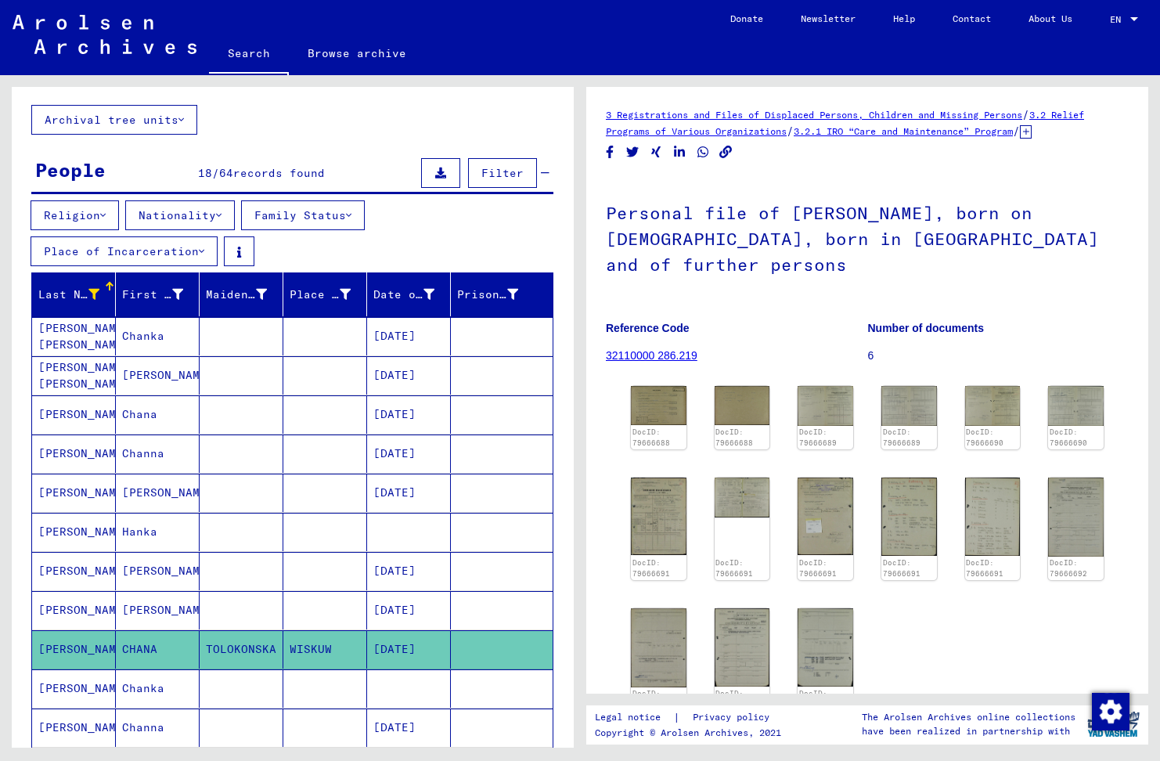
scroll to position [157, 0]
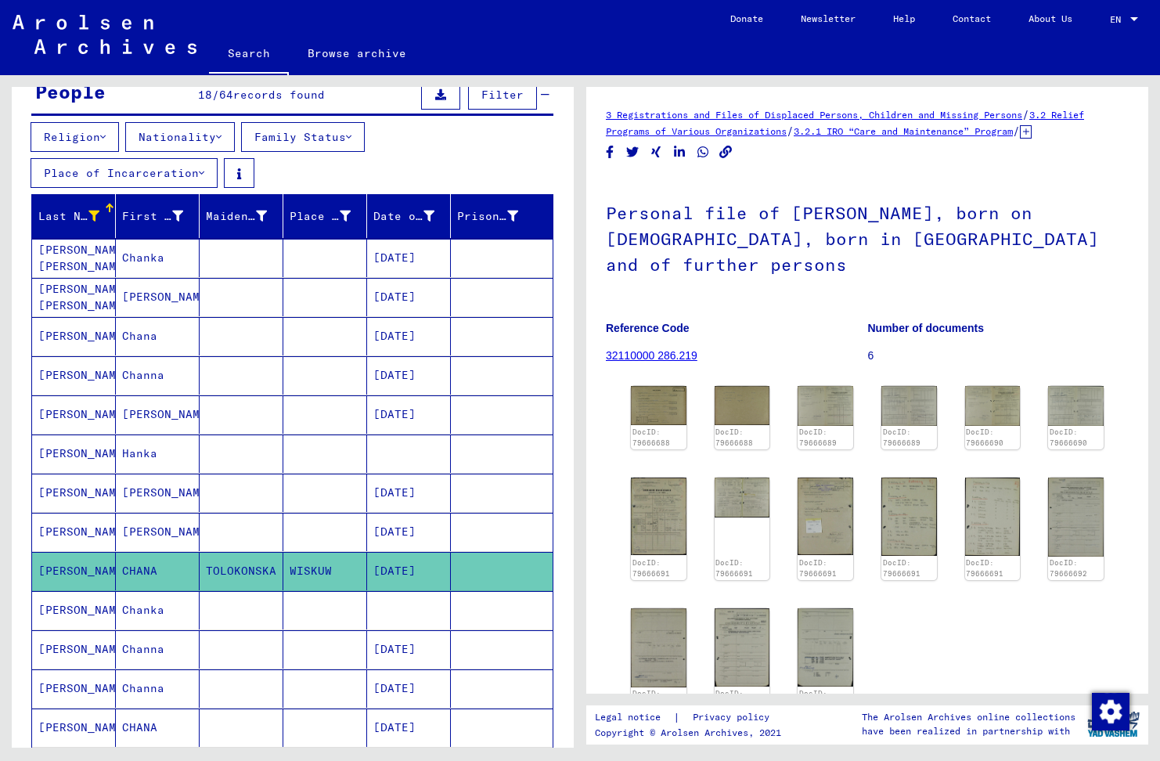
click at [92, 650] on mat-cell "[PERSON_NAME]" at bounding box center [74, 649] width 84 height 38
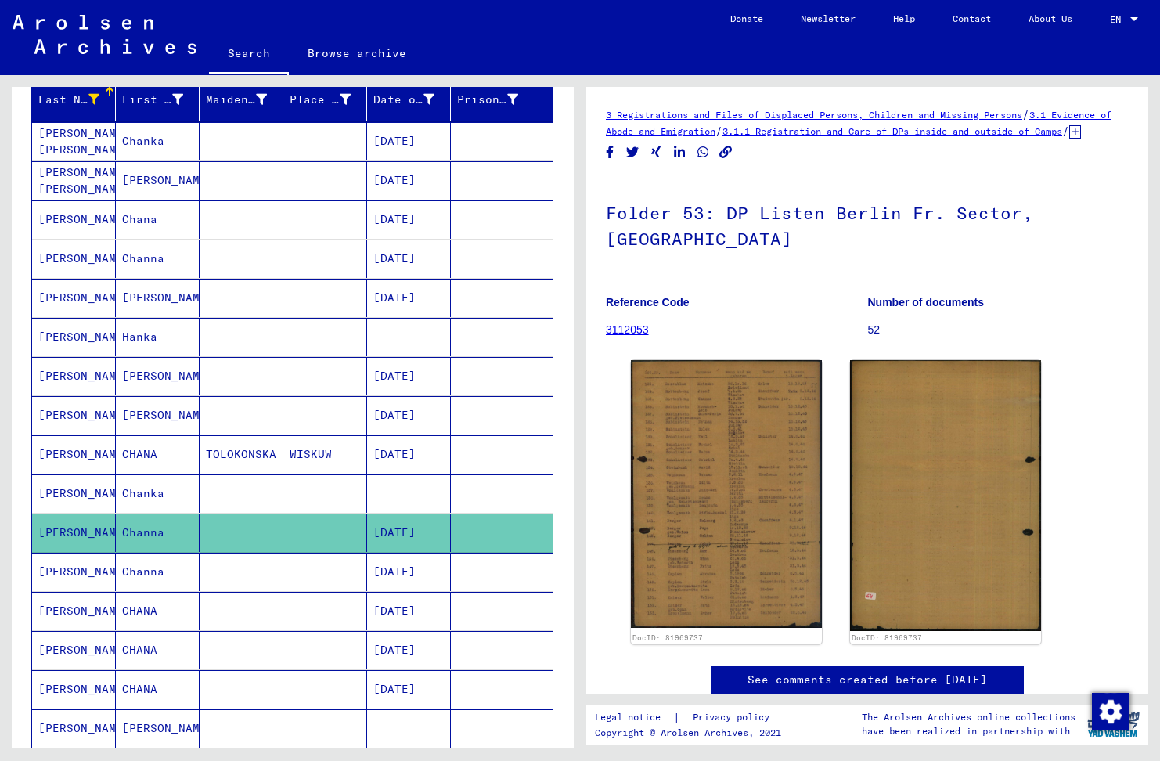
scroll to position [313, 0]
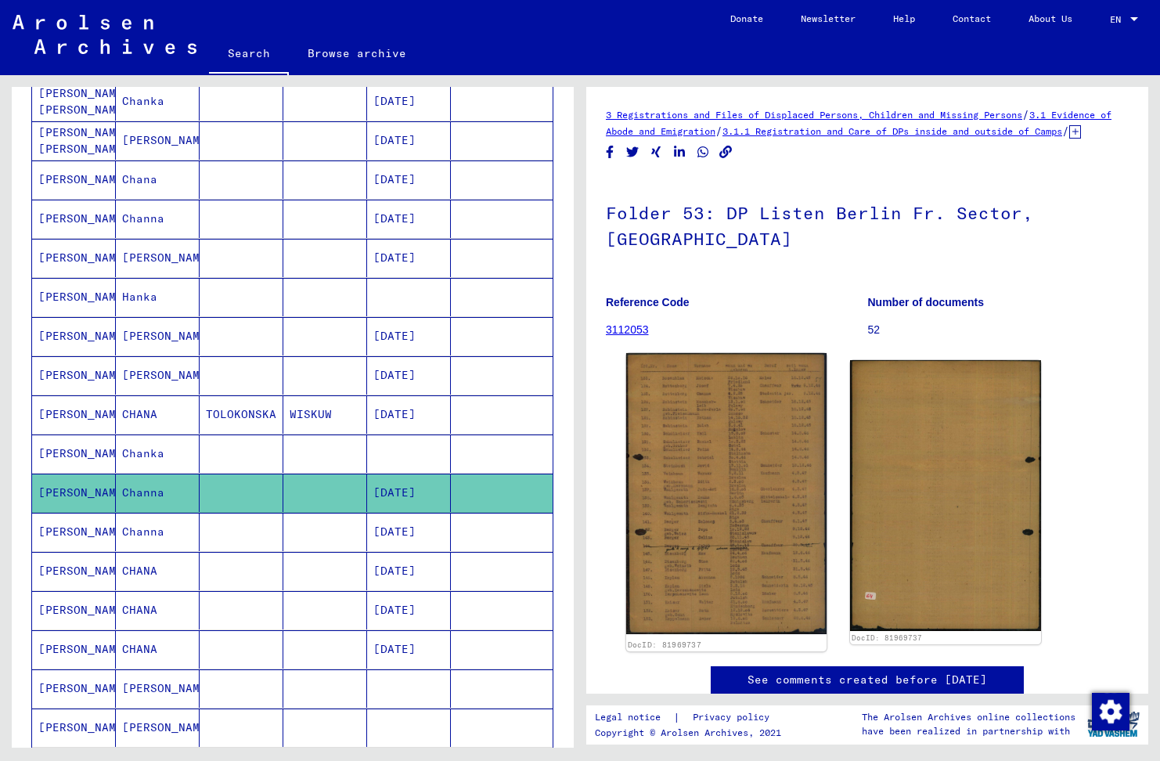
click at [717, 494] on img at bounding box center [726, 493] width 200 height 281
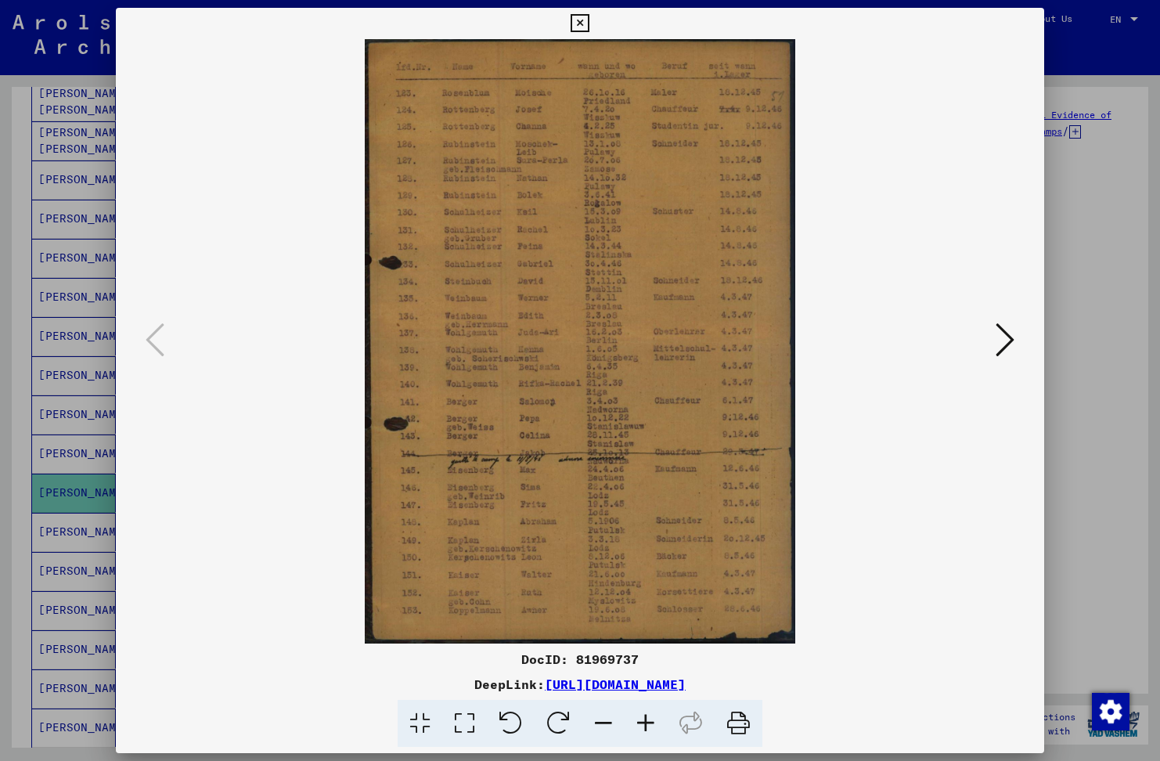
click at [645, 725] on icon at bounding box center [646, 724] width 42 height 48
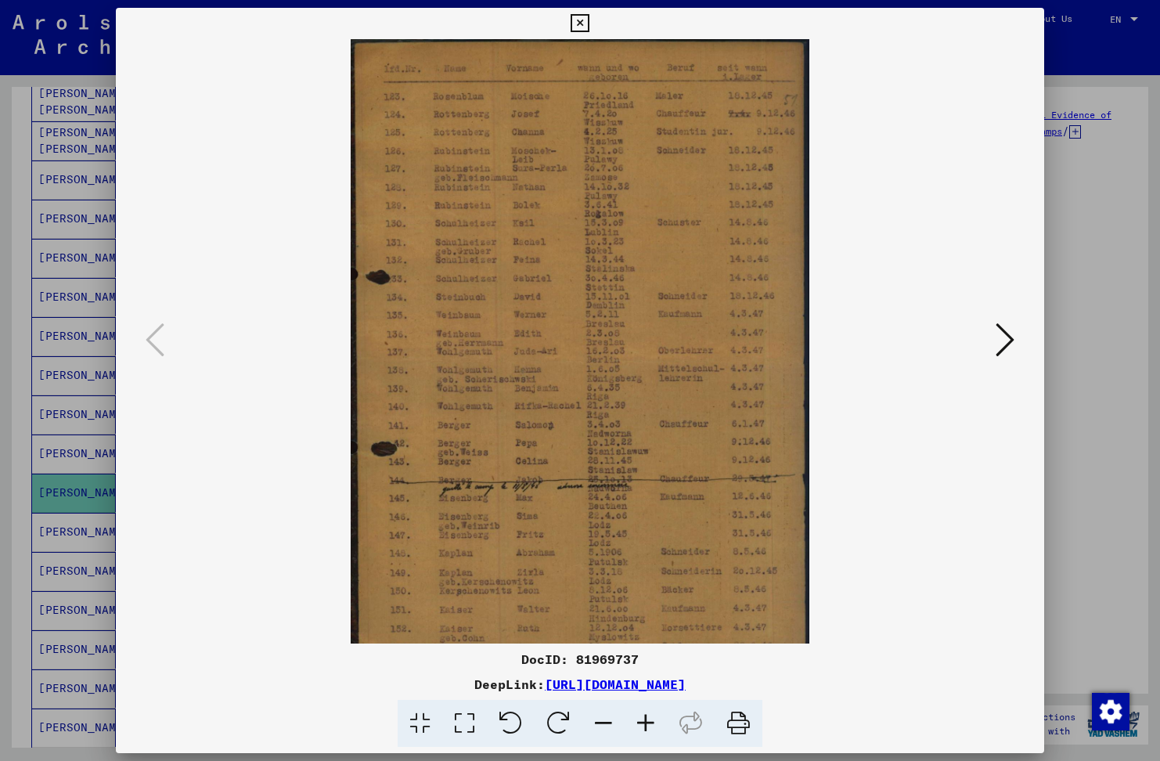
click at [645, 725] on icon at bounding box center [646, 724] width 42 height 48
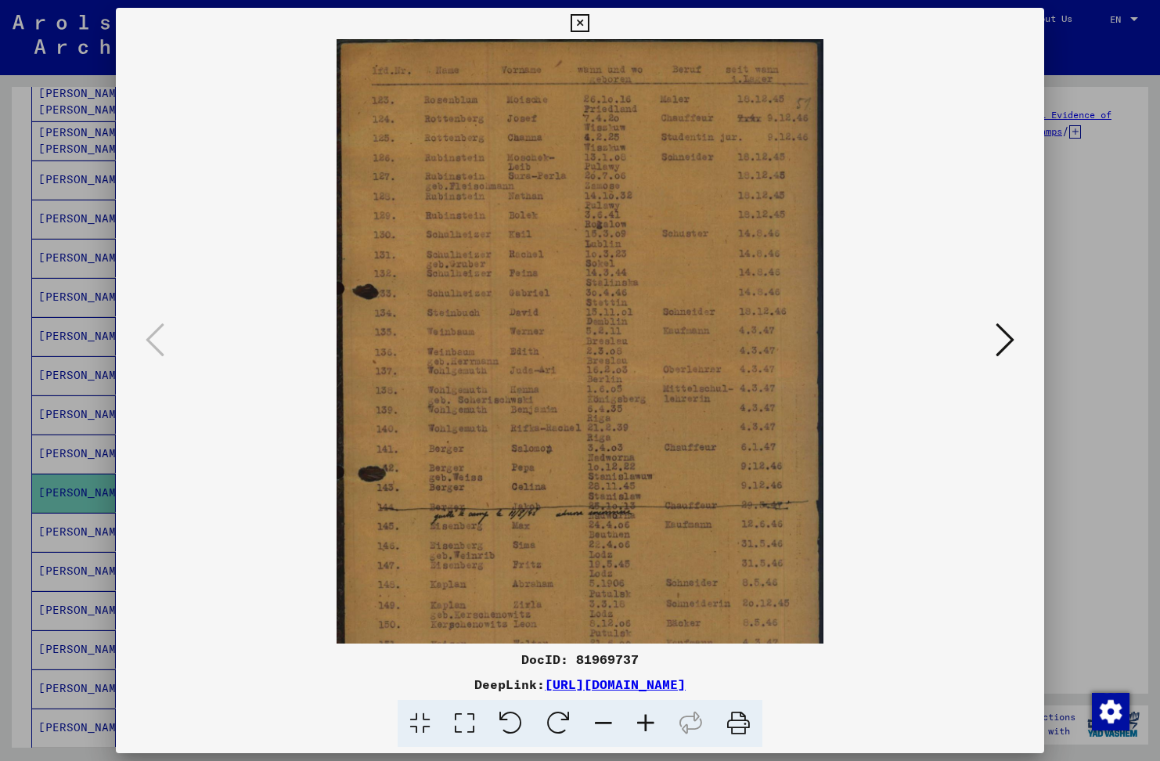
click at [645, 725] on icon at bounding box center [646, 724] width 42 height 48
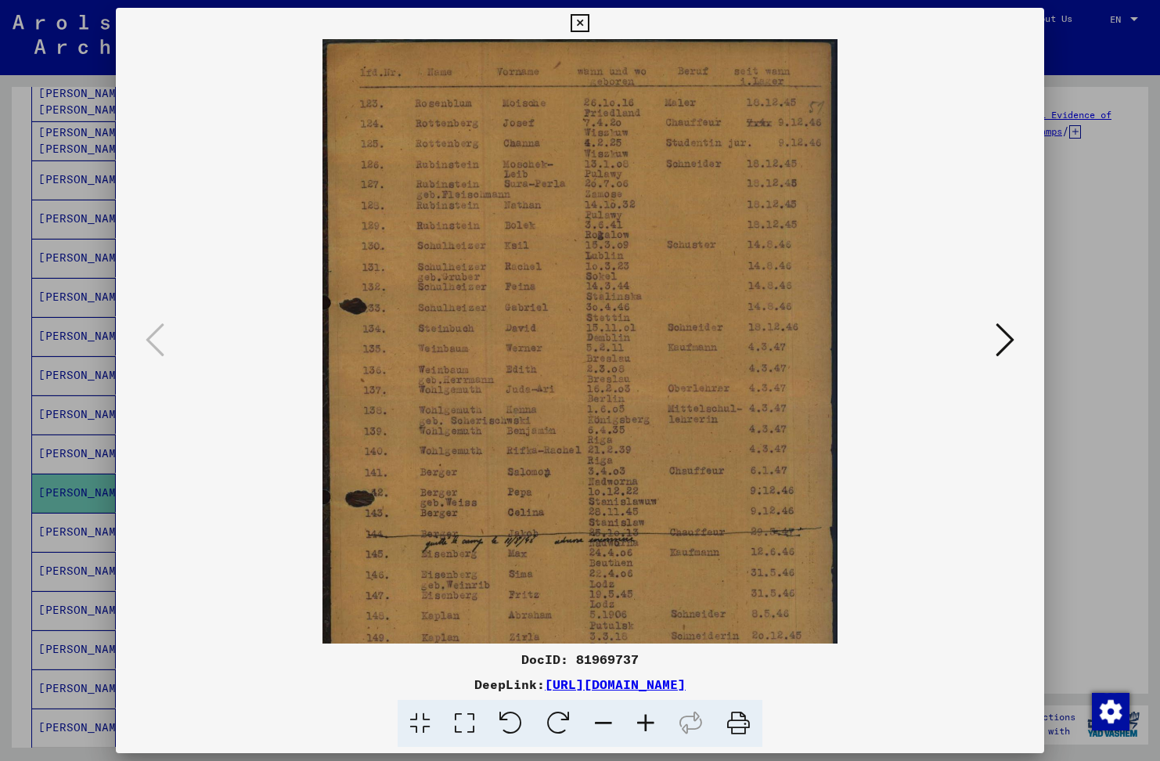
click at [645, 725] on icon at bounding box center [646, 724] width 42 height 48
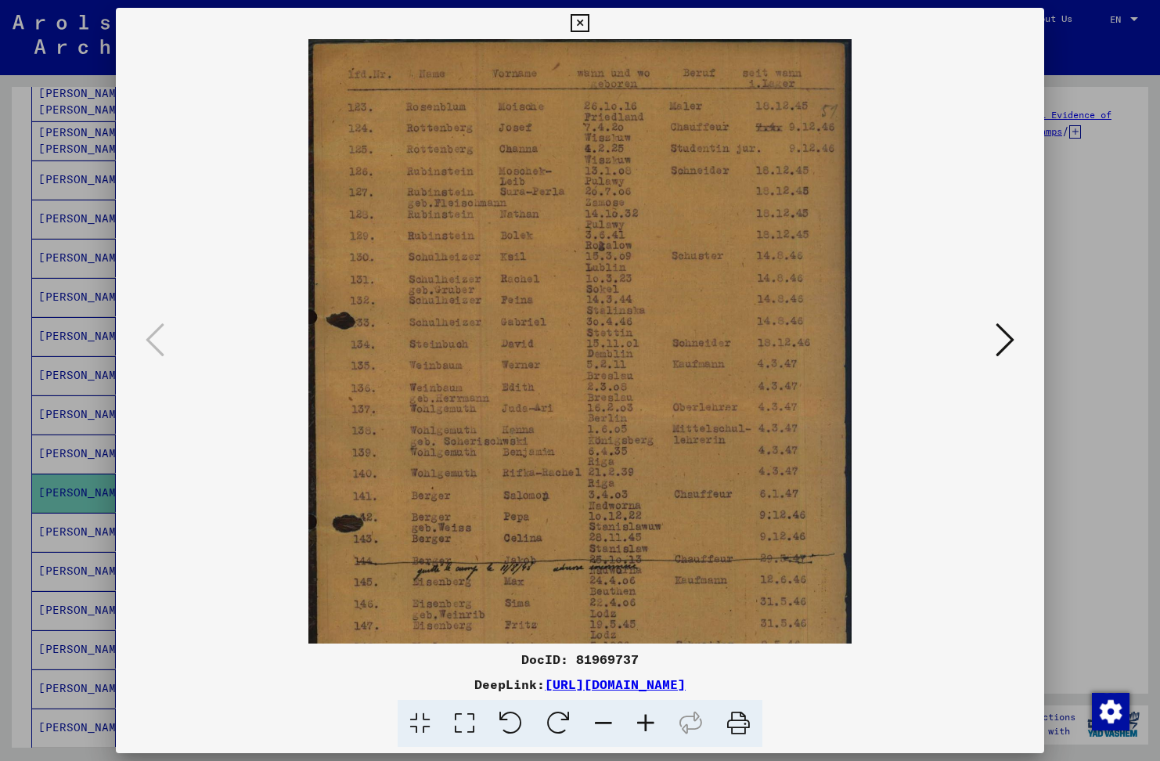
click at [645, 725] on icon at bounding box center [646, 724] width 42 height 48
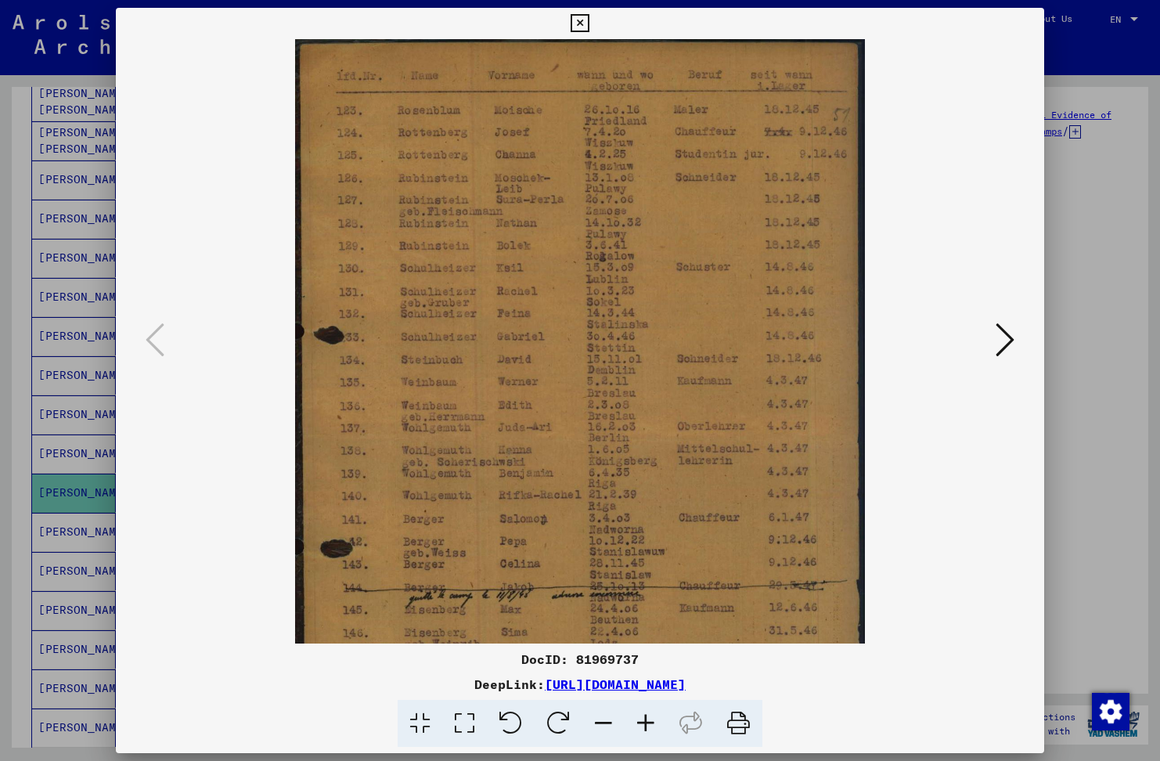
click at [645, 725] on icon at bounding box center [646, 724] width 42 height 48
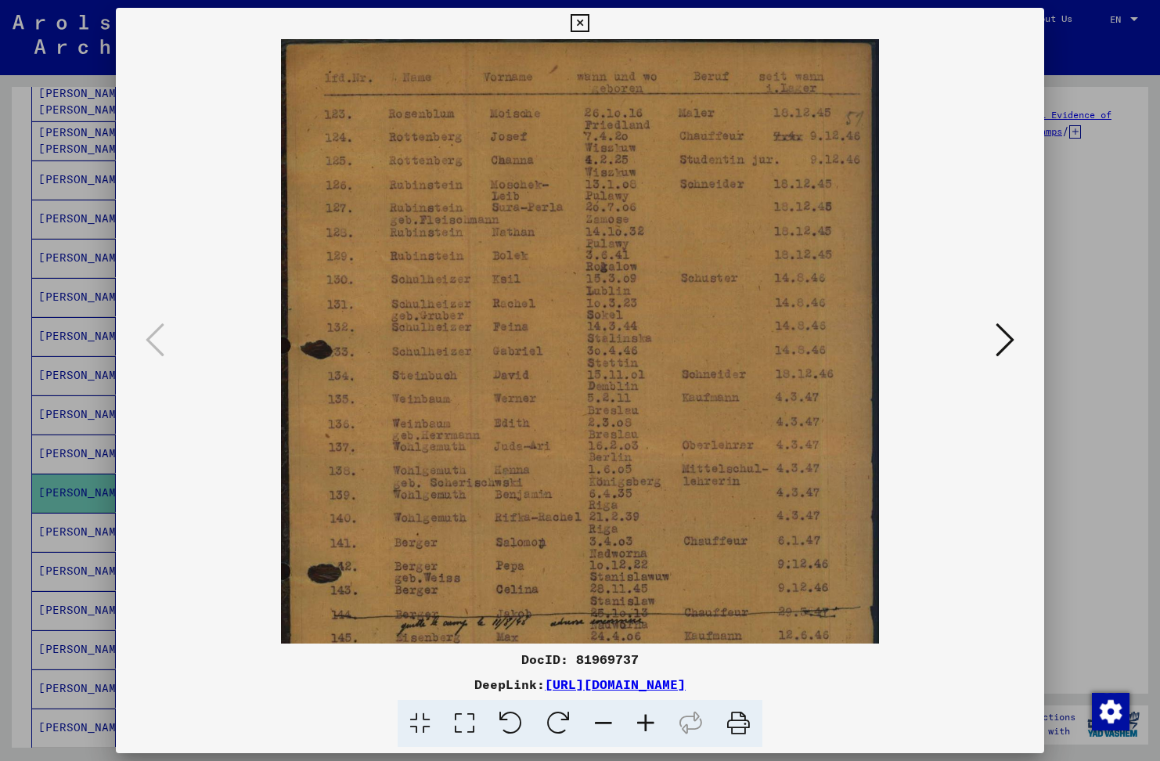
click at [645, 725] on icon at bounding box center [646, 724] width 42 height 48
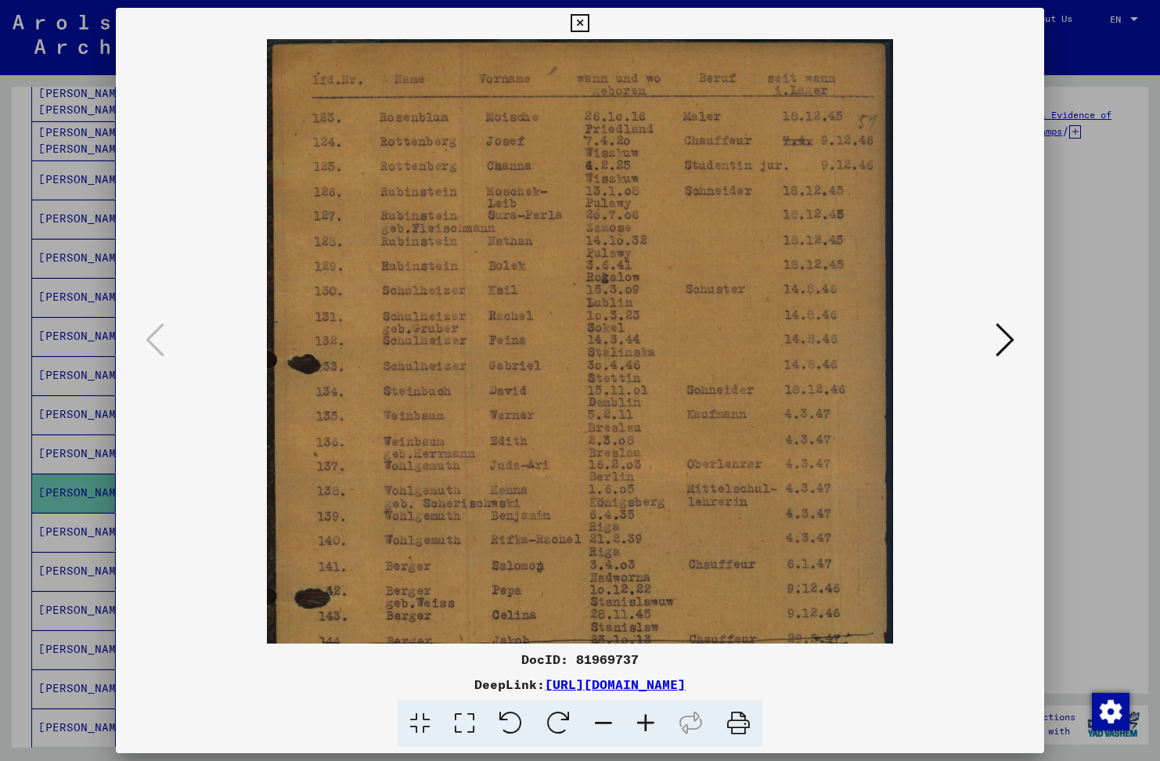
click at [645, 725] on icon at bounding box center [646, 724] width 42 height 48
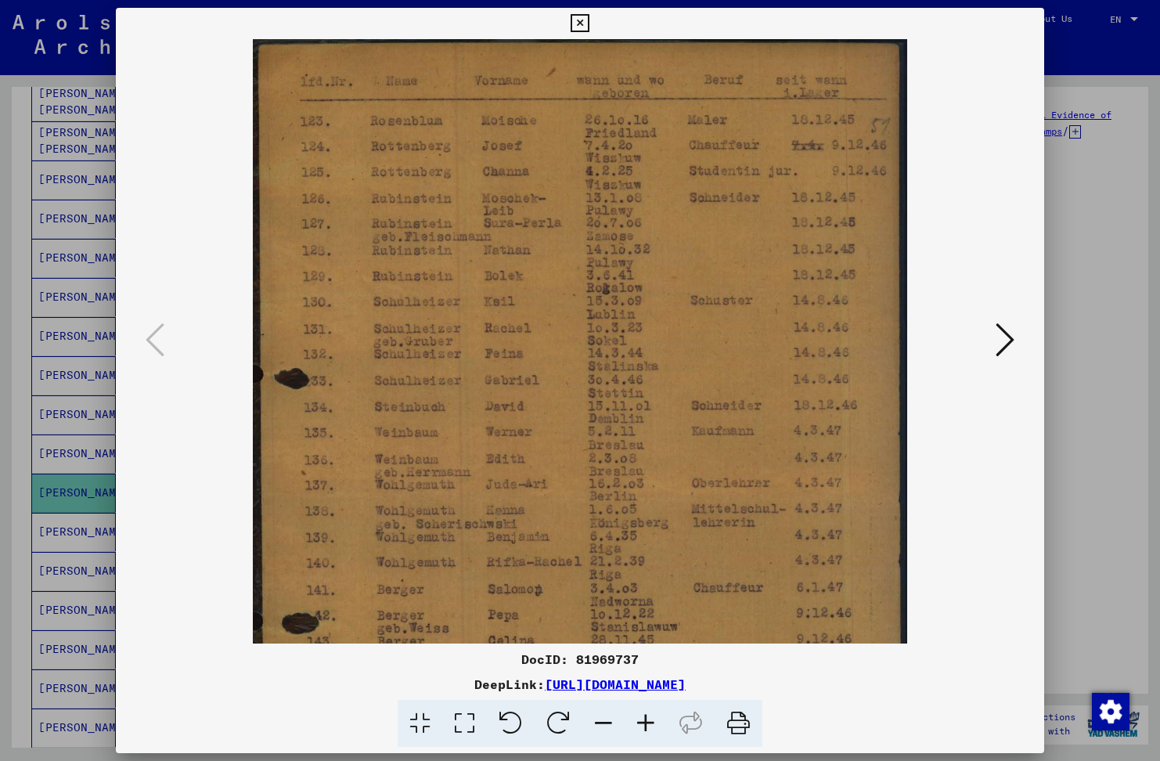
click at [578, 21] on icon at bounding box center [580, 23] width 18 height 19
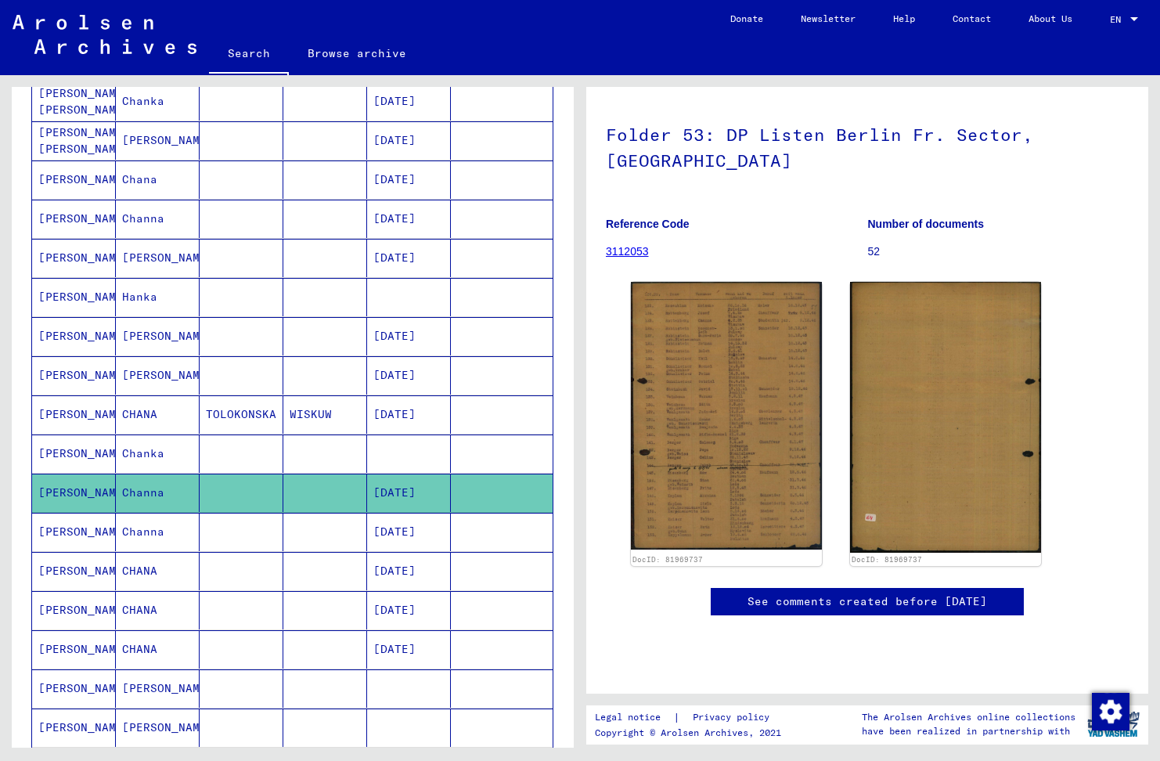
scroll to position [0, 0]
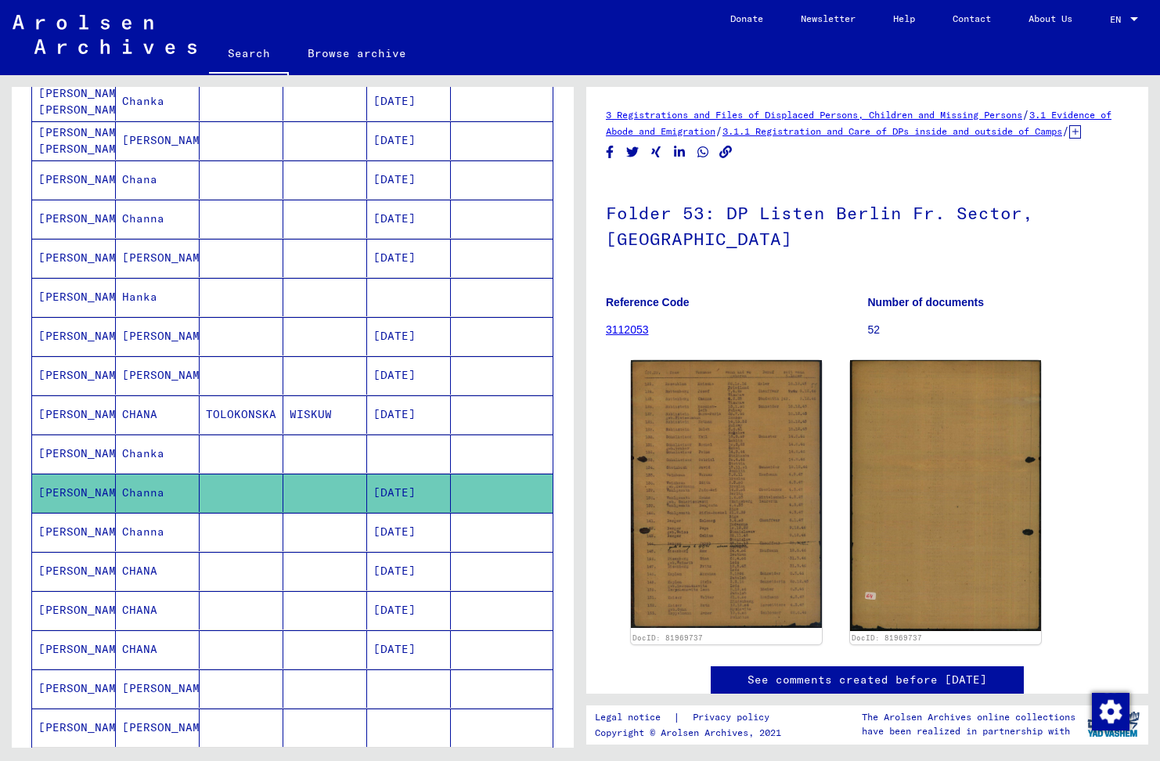
click at [1069, 139] on icon at bounding box center [1075, 131] width 12 height 13
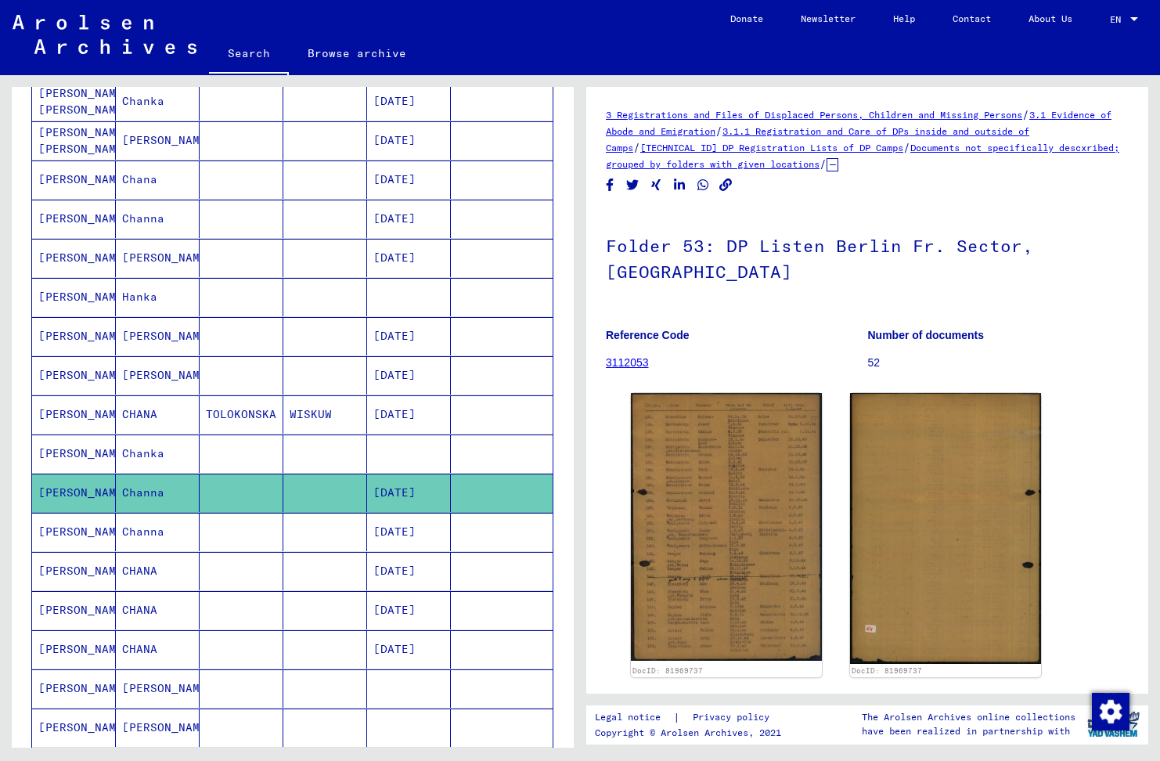
drag, startPoint x: 597, startPoint y: 117, endPoint x: 1018, endPoint y: 270, distance: 448.0
click at [1018, 270] on yv-its-full-details "3 Registrations and Files of Displaced Persons, Children and Missing Persons / …" at bounding box center [867, 531] width 562 height 850
copy div "3 Registrations and Files of Displaced Persons, Children and Missing Persons / …"
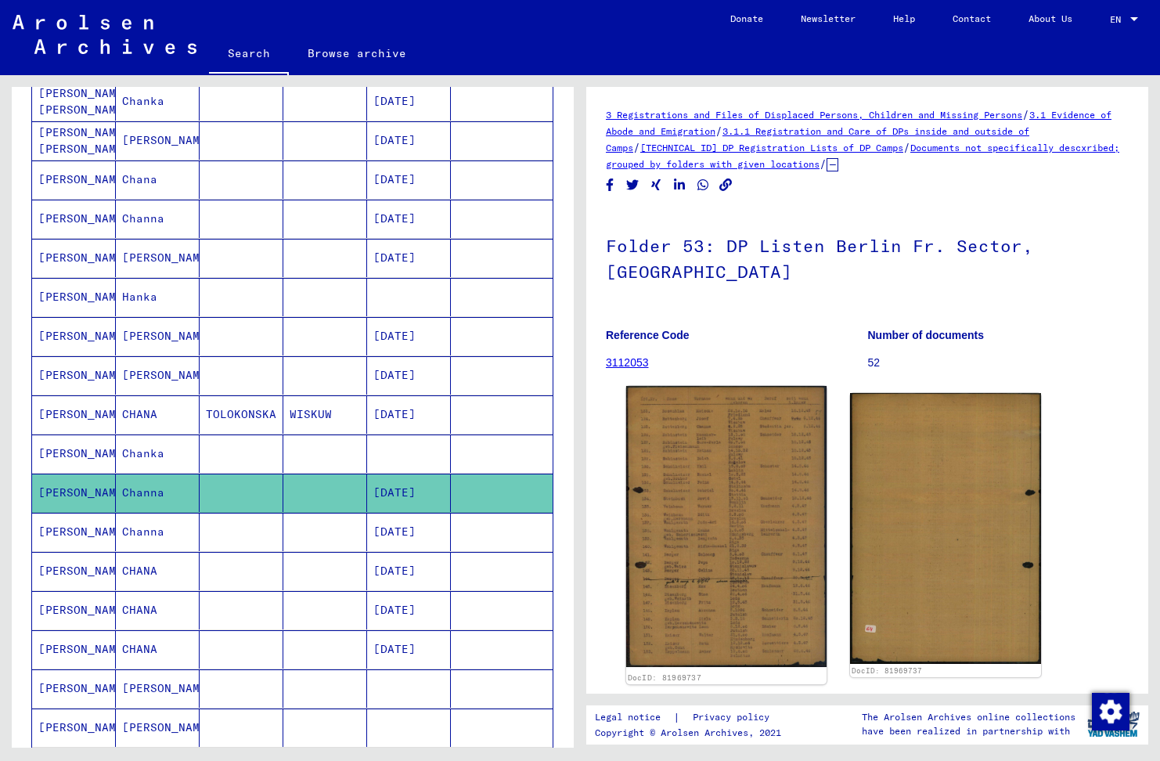
click at [708, 563] on img at bounding box center [726, 526] width 200 height 281
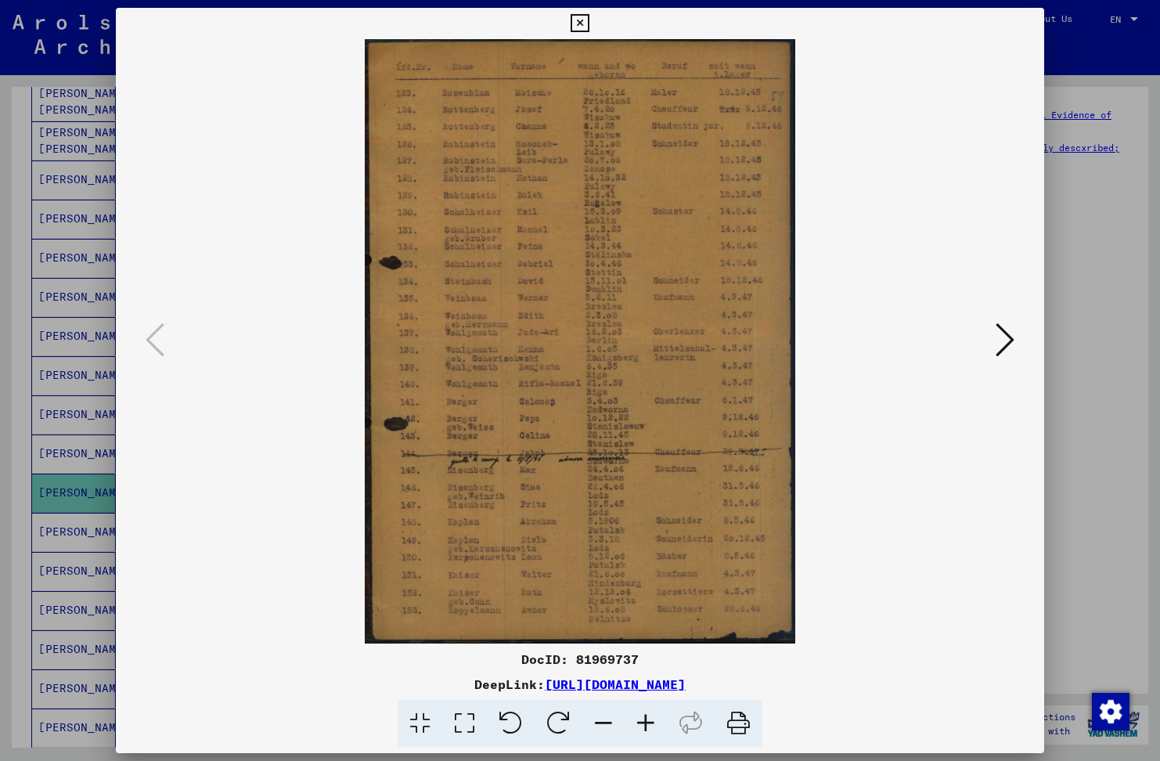
click at [686, 688] on link "[URL][DOMAIN_NAME]" at bounding box center [615, 684] width 141 height 16
click at [579, 22] on icon at bounding box center [580, 23] width 18 height 19
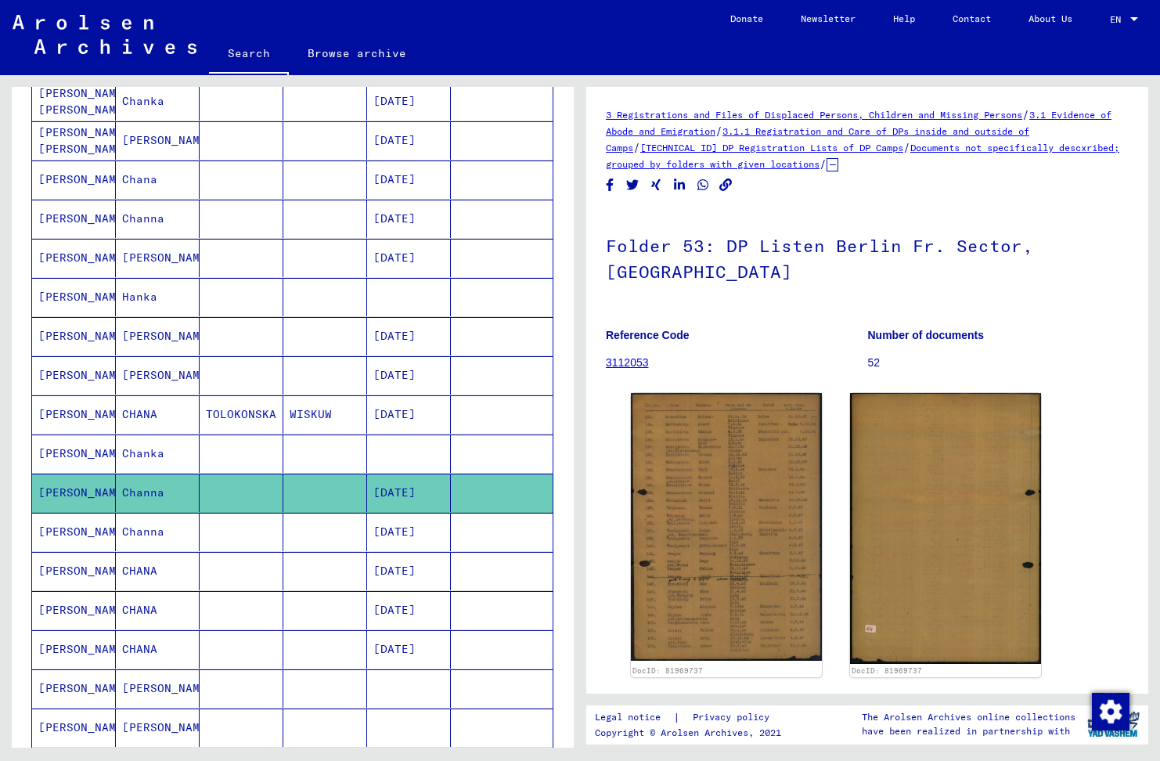
click at [161, 532] on mat-cell "Channa" at bounding box center [158, 532] width 84 height 38
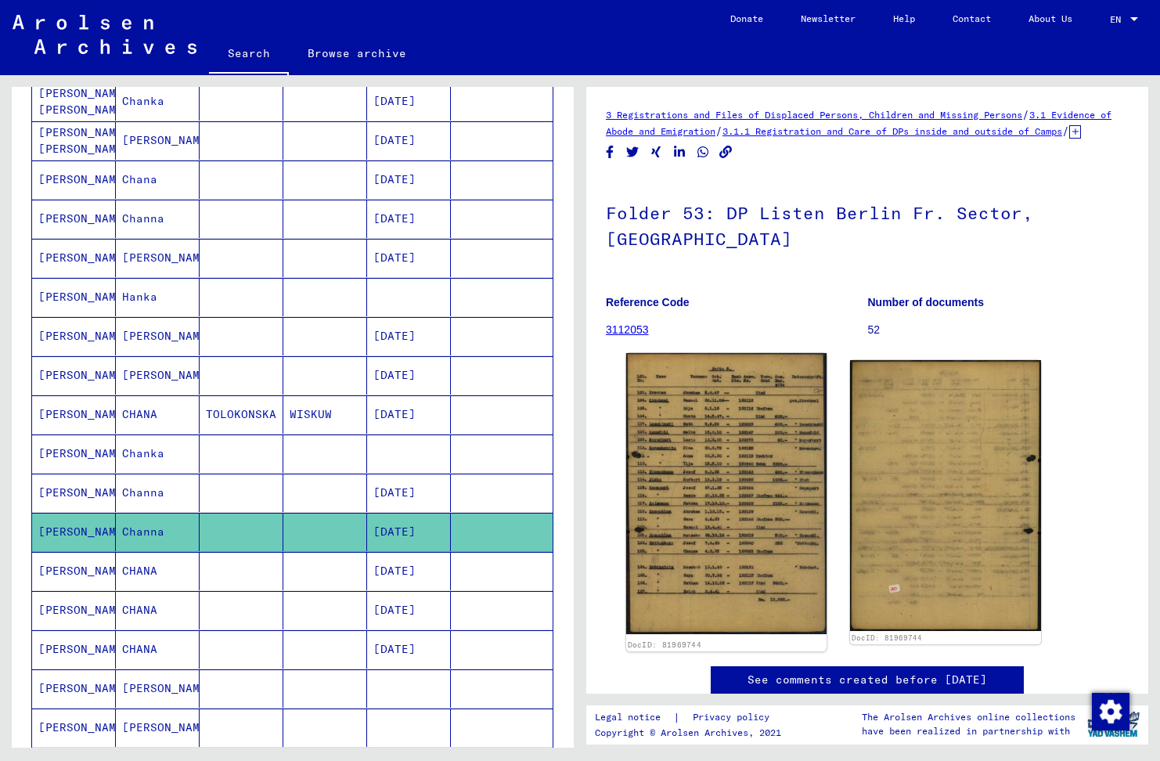
scroll to position [78, 0]
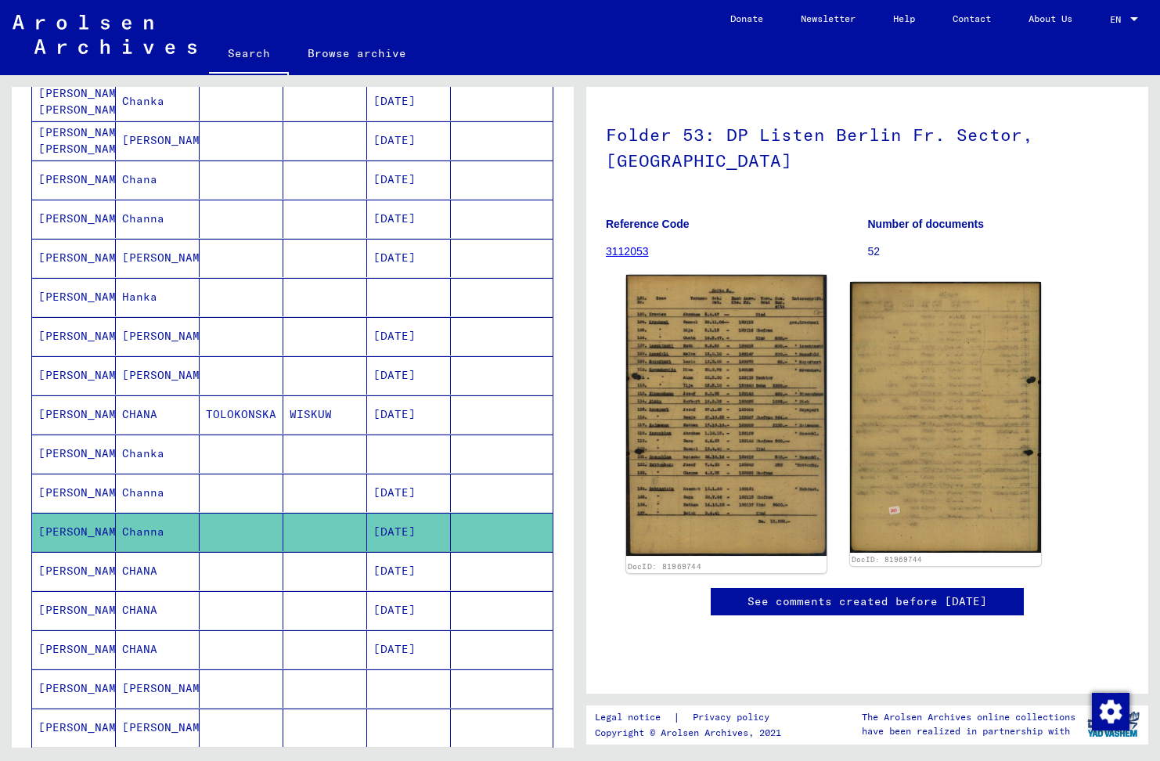
click at [756, 453] on img at bounding box center [726, 415] width 200 height 281
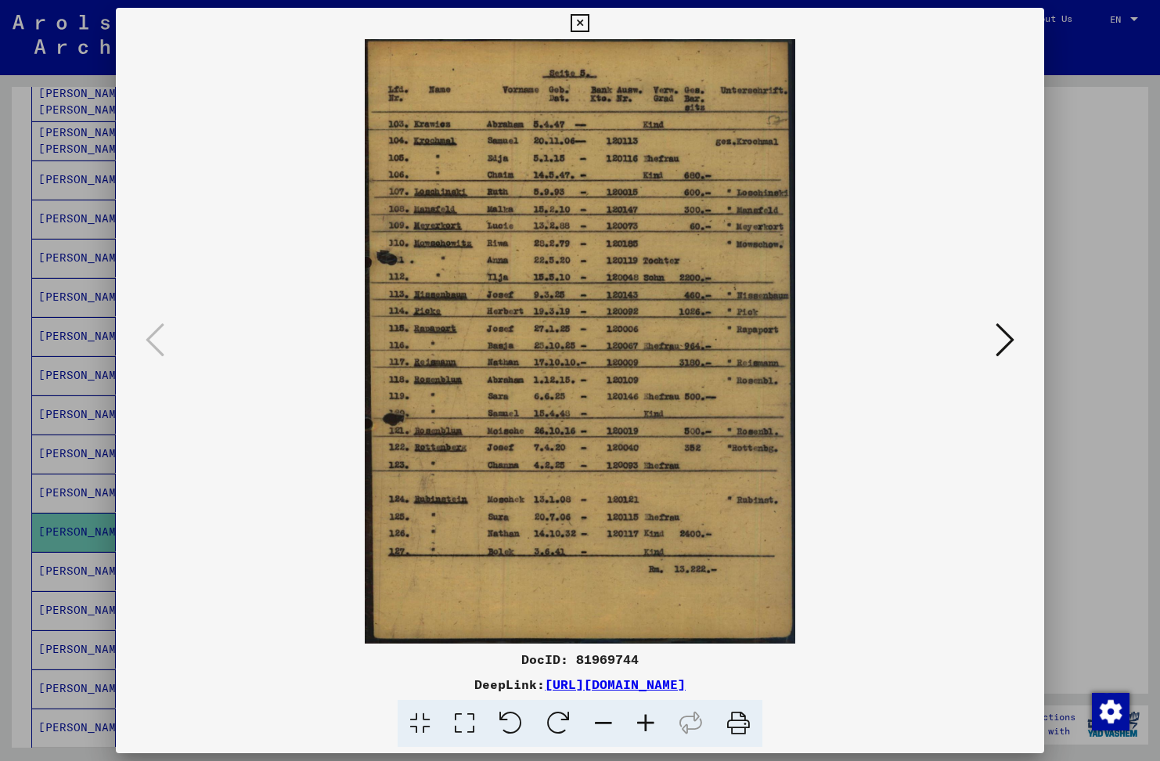
click at [579, 23] on icon at bounding box center [580, 23] width 18 height 19
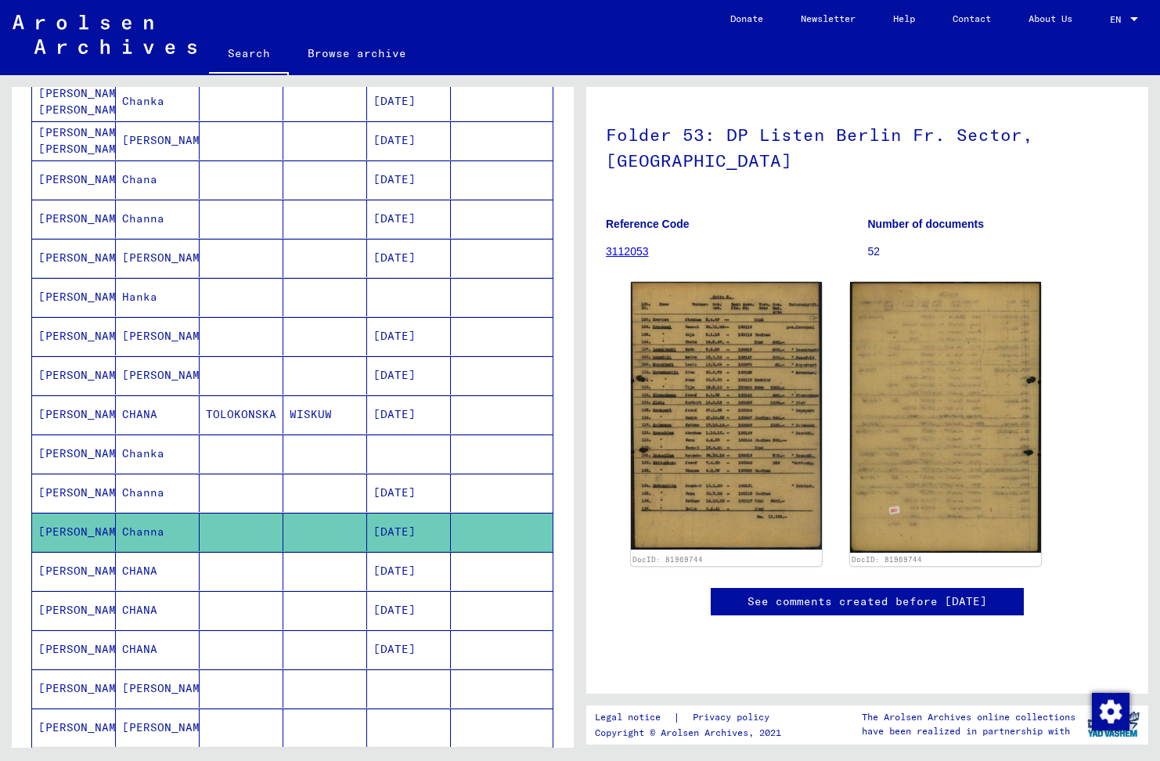
scroll to position [0, 0]
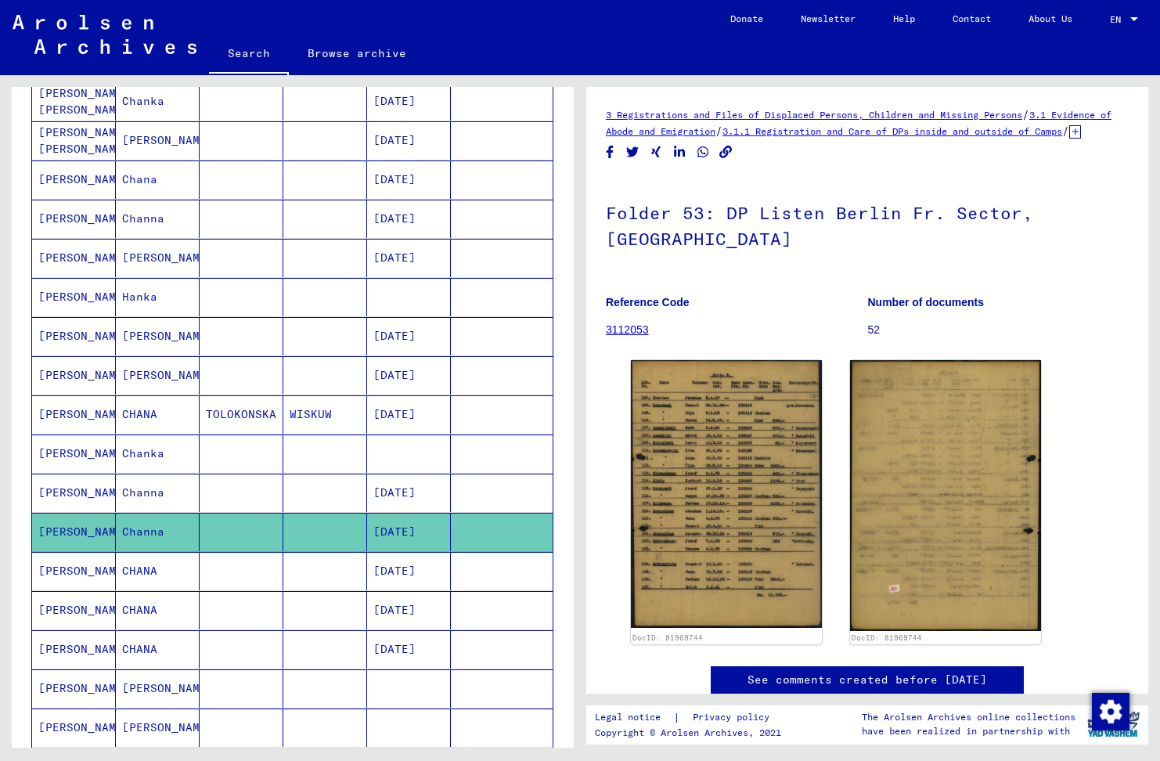
click at [1069, 139] on icon at bounding box center [1075, 131] width 12 height 13
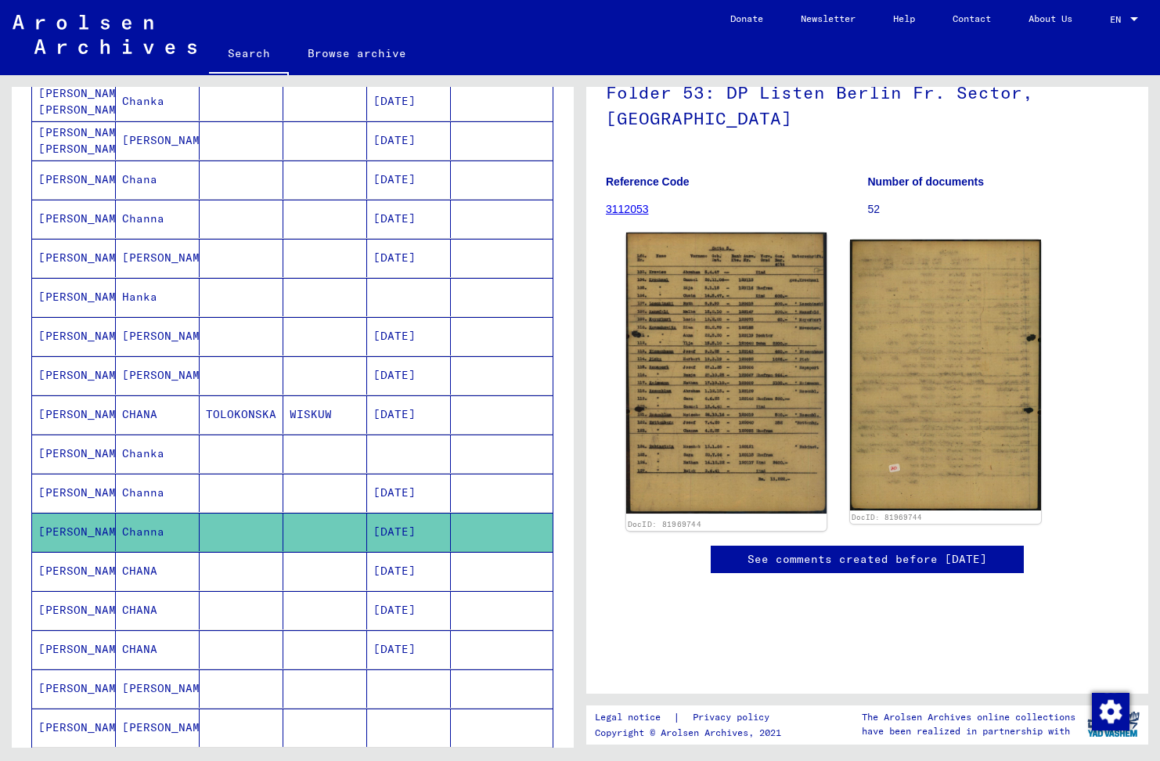
scroll to position [157, 0]
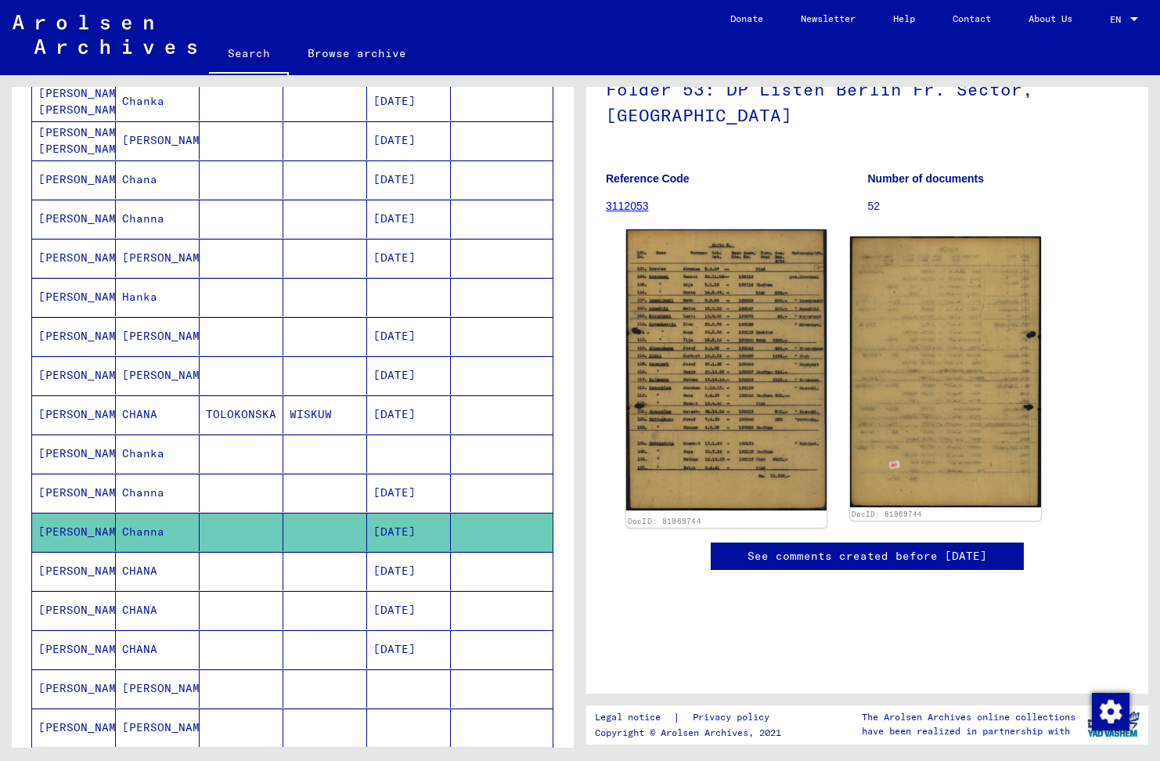
click at [686, 516] on link "DocID: 81969744" at bounding box center [665, 520] width 74 height 9
